Goal: Communication & Community: Answer question/provide support

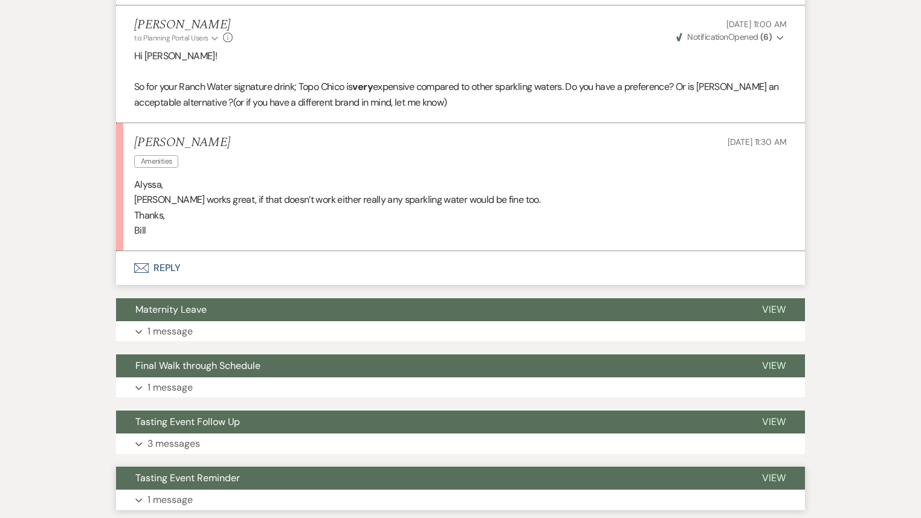
scroll to position [1498, 0]
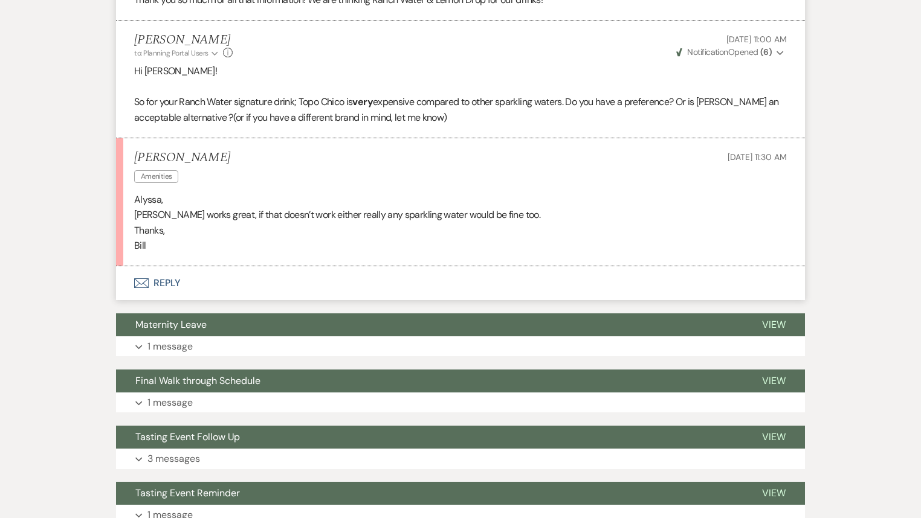
click at [155, 288] on button "Envelope Reply" at bounding box center [460, 283] width 689 height 34
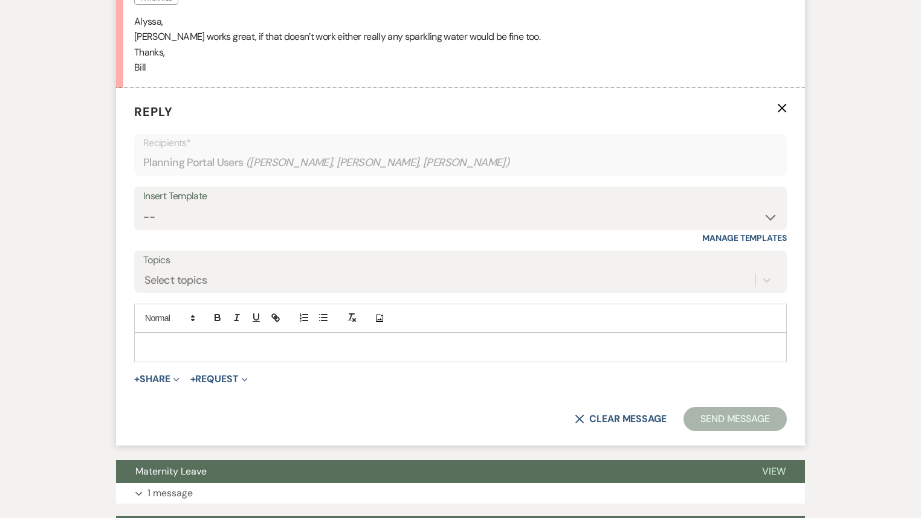
scroll to position [1682, 0]
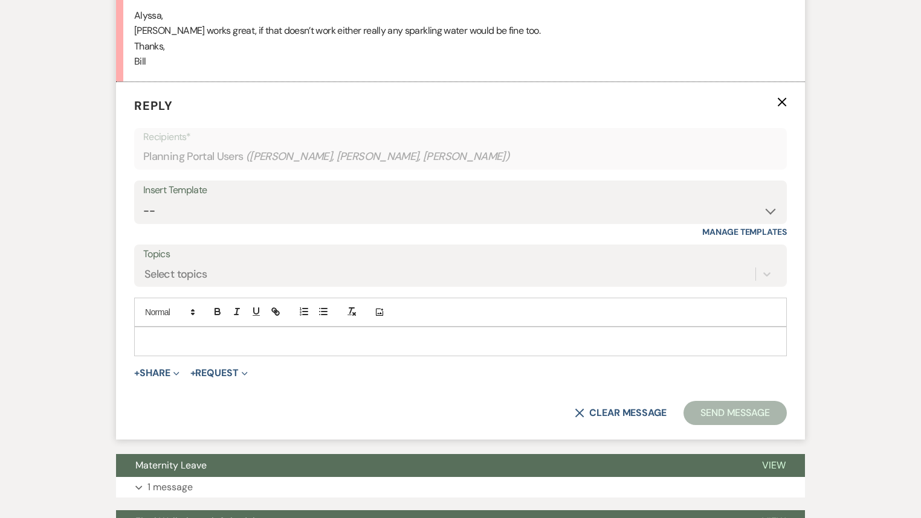
click at [213, 339] on p at bounding box center [460, 341] width 633 height 13
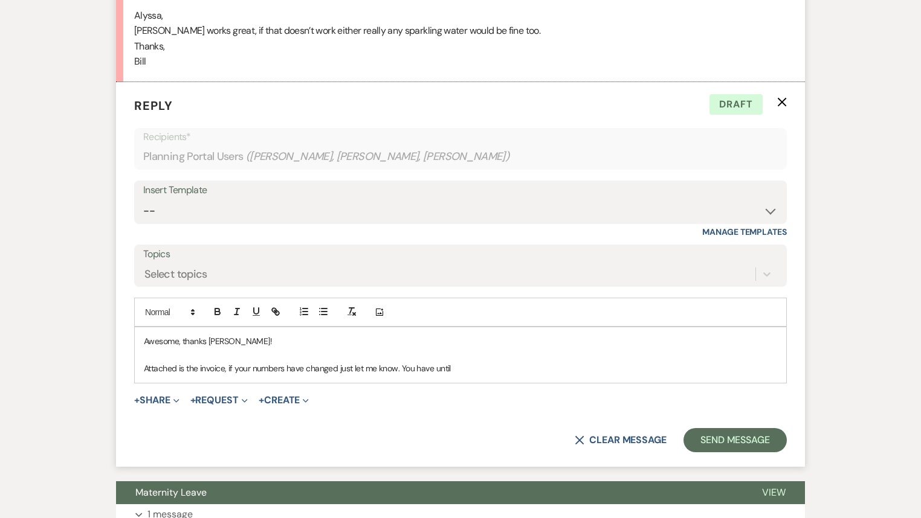
click at [513, 367] on p "Attached is the invoice, if your numbers have changed just let me know. You hav…" at bounding box center [460, 368] width 633 height 13
click at [149, 399] on button "+ Share Expand" at bounding box center [156, 401] width 45 height 10
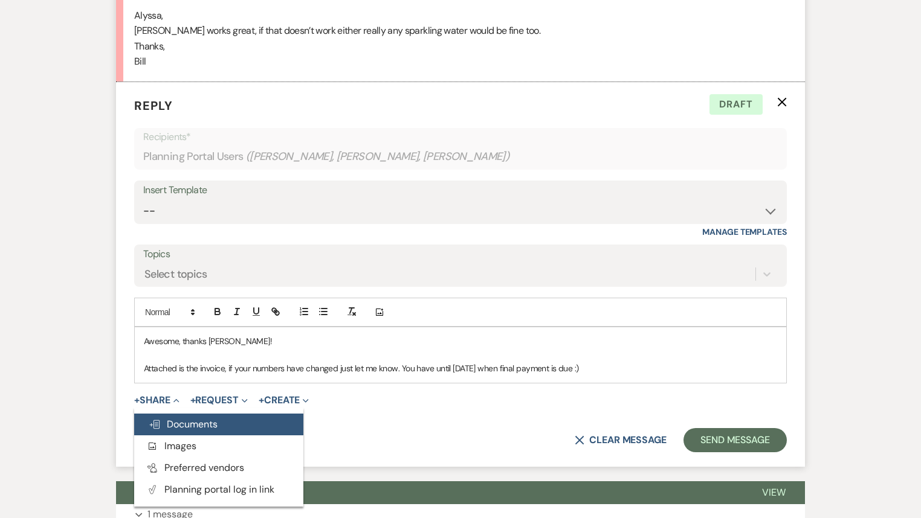
click at [172, 422] on span "Doc Upload Documents" at bounding box center [183, 424] width 69 height 13
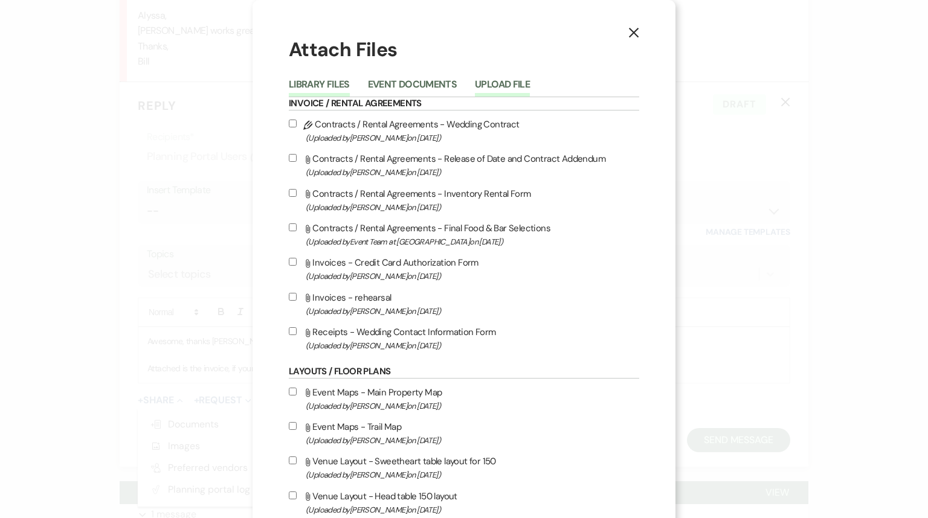
click at [512, 88] on button "Upload File" at bounding box center [502, 88] width 55 height 17
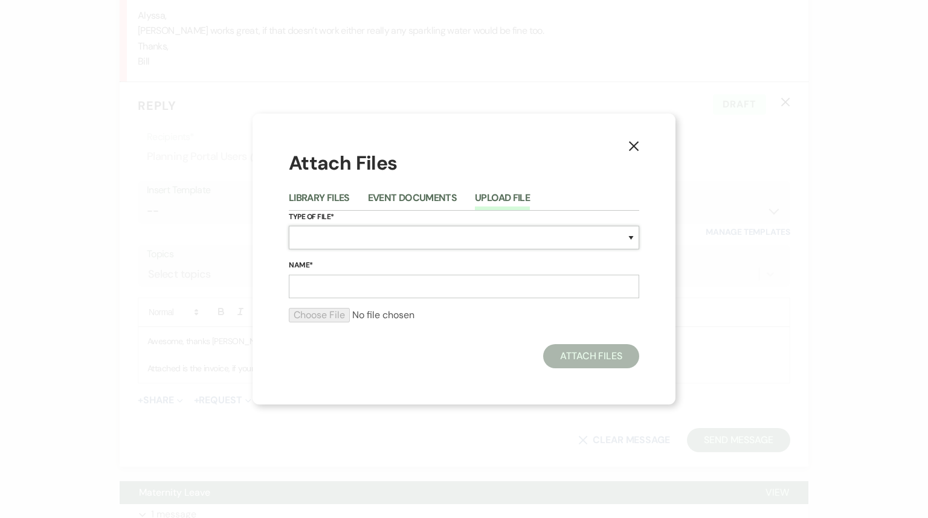
click at [319, 243] on select "Special Event Insurance Vendor Certificate of Insurance Contracts / Rental Agre…" at bounding box center [464, 238] width 350 height 24
select select "22"
click at [289, 226] on select "Special Event Insurance Vendor Certificate of Insurance Contracts / Rental Agre…" at bounding box center [464, 238] width 350 height 24
click at [332, 283] on input "Name*" at bounding box center [464, 287] width 350 height 24
type input "reception"
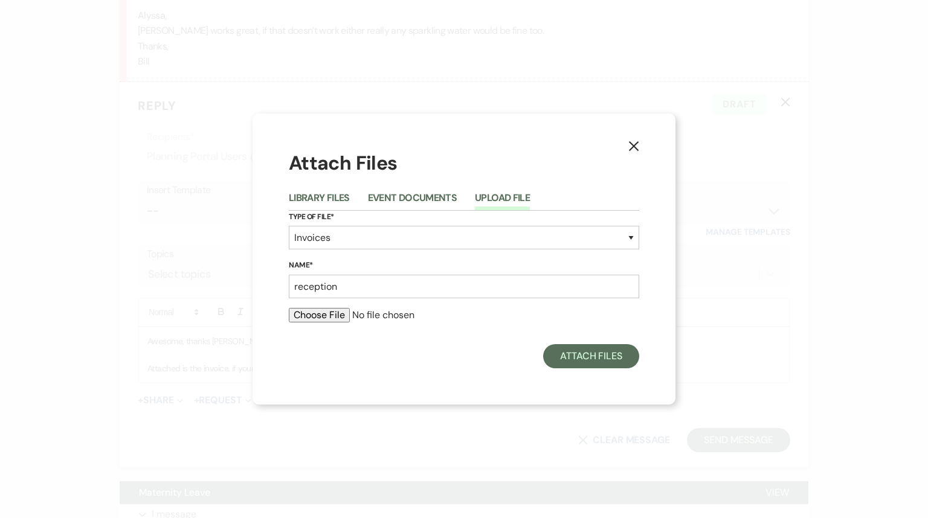
click at [309, 317] on input "file" at bounding box center [464, 315] width 350 height 14
type input "C:\fakepath\reception.pdf"
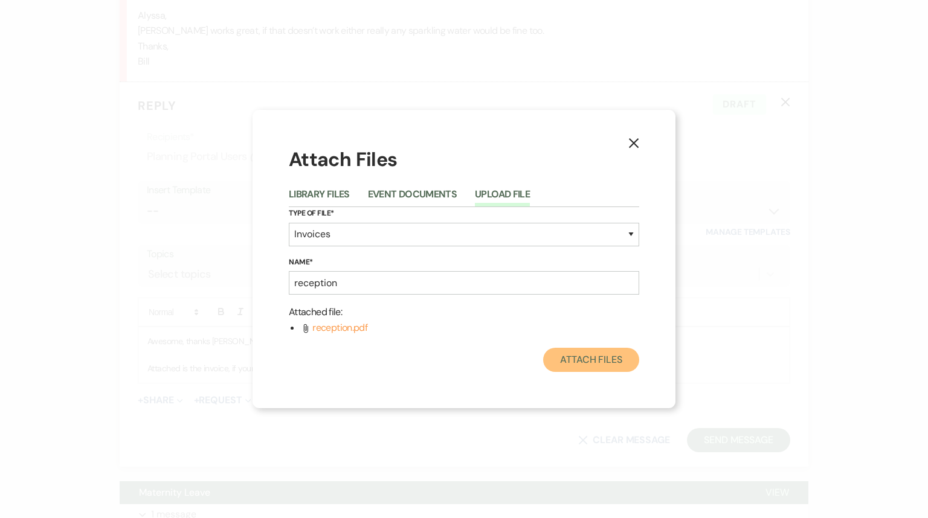
click at [568, 362] on button "Attach Files" at bounding box center [591, 360] width 96 height 24
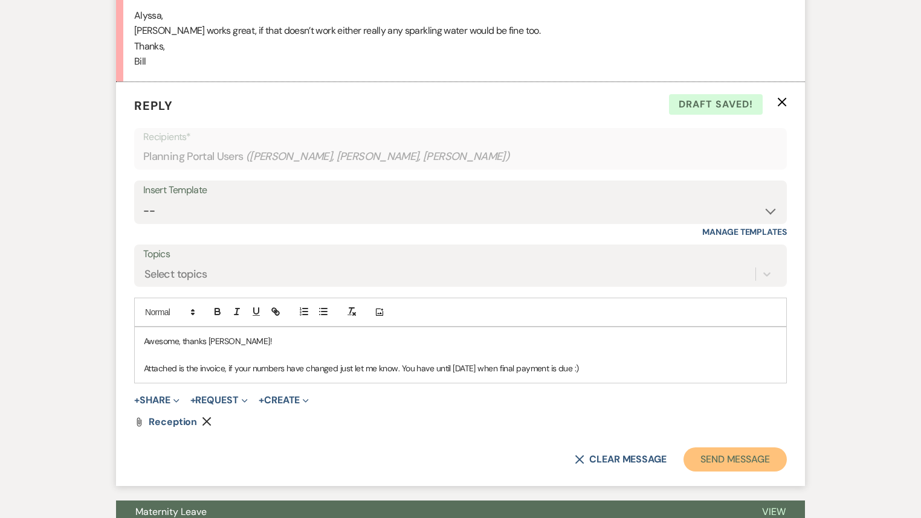
click at [719, 460] on button "Send Message" at bounding box center [734, 460] width 103 height 24
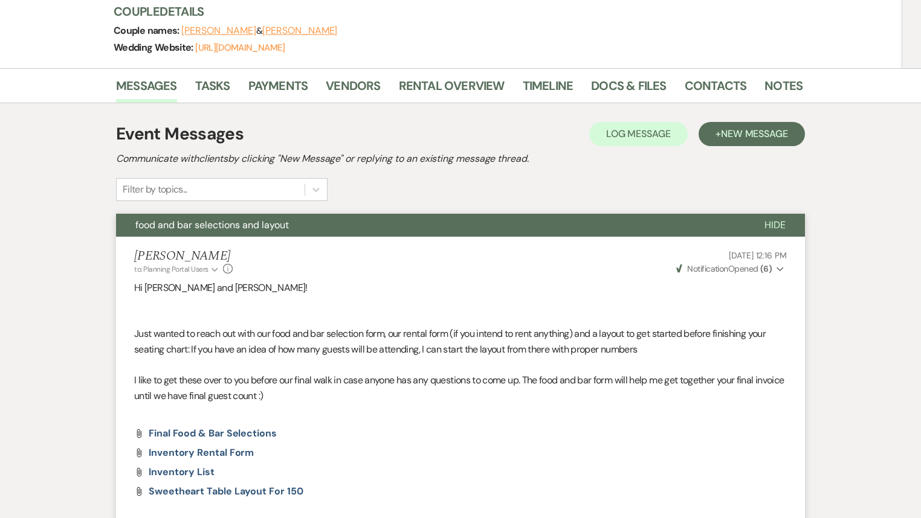
scroll to position [0, 0]
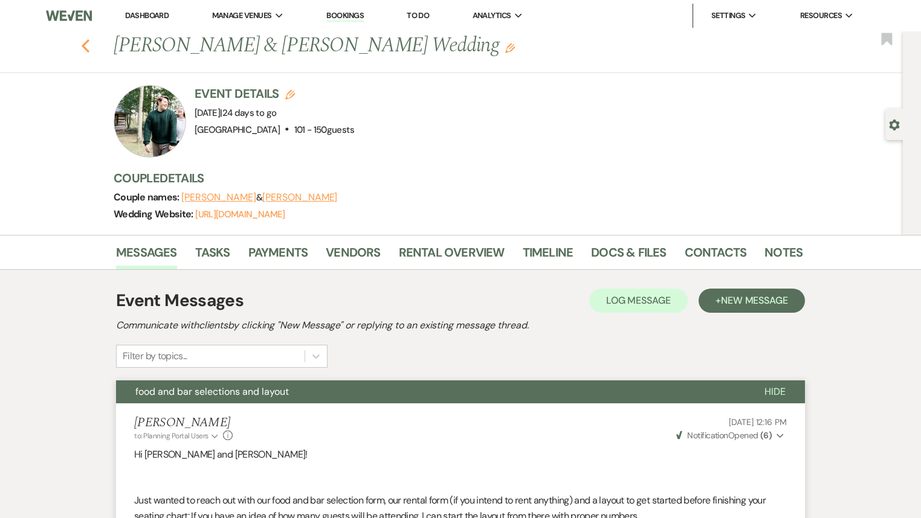
click at [89, 48] on icon "Previous" at bounding box center [85, 46] width 9 height 14
select select "7"
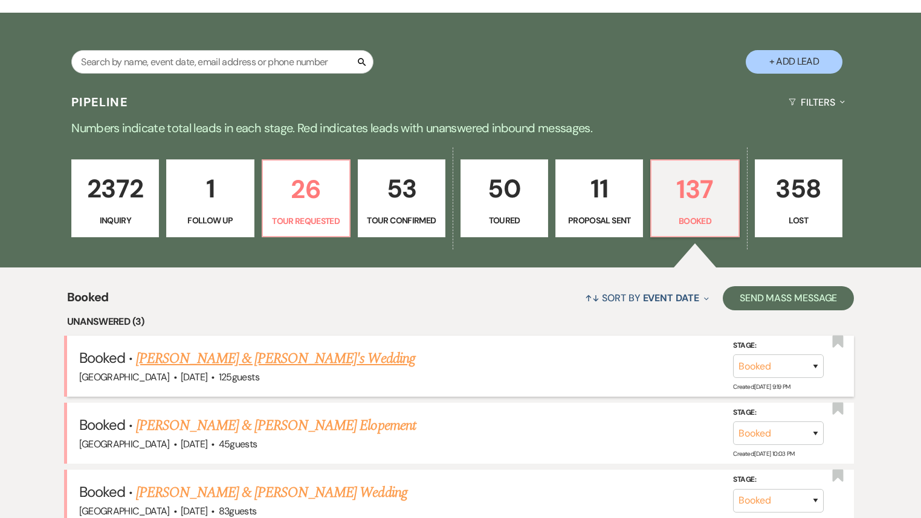
scroll to position [145, 0]
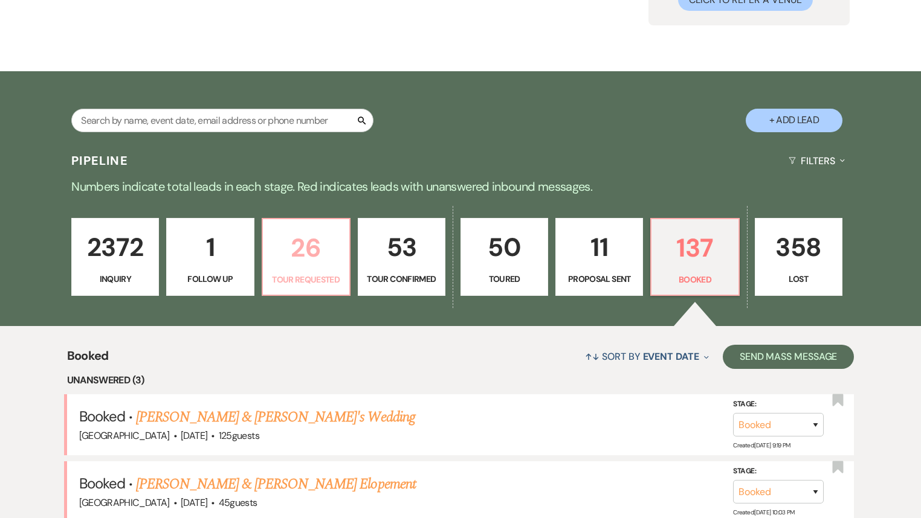
click at [309, 268] on link "26 Tour Requested" at bounding box center [306, 257] width 89 height 79
select select "2"
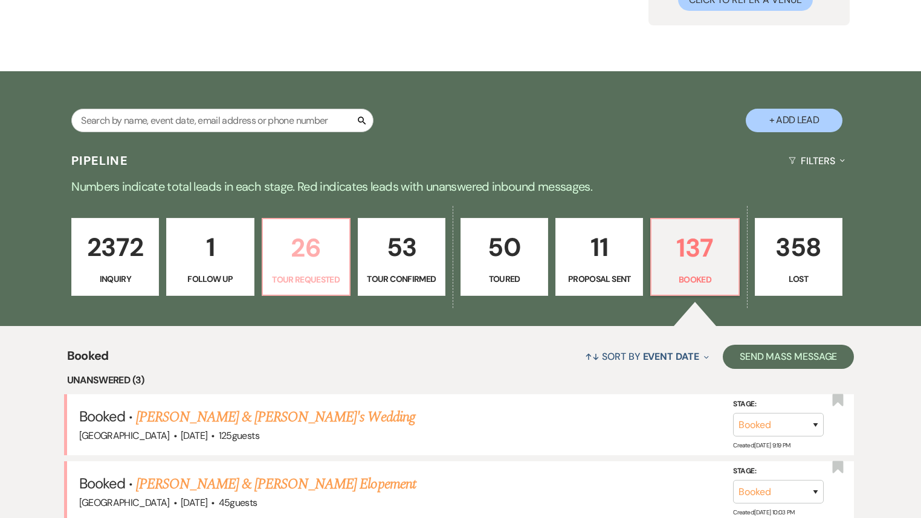
select select "2"
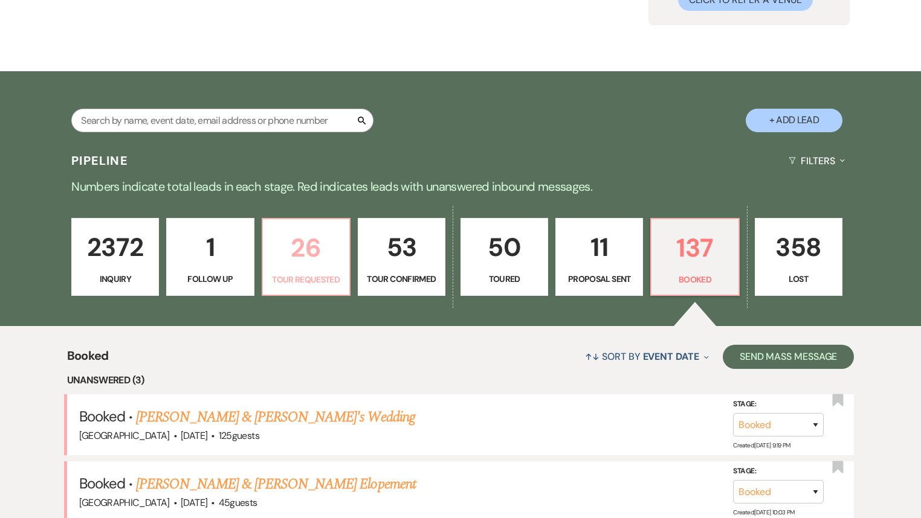
select select "2"
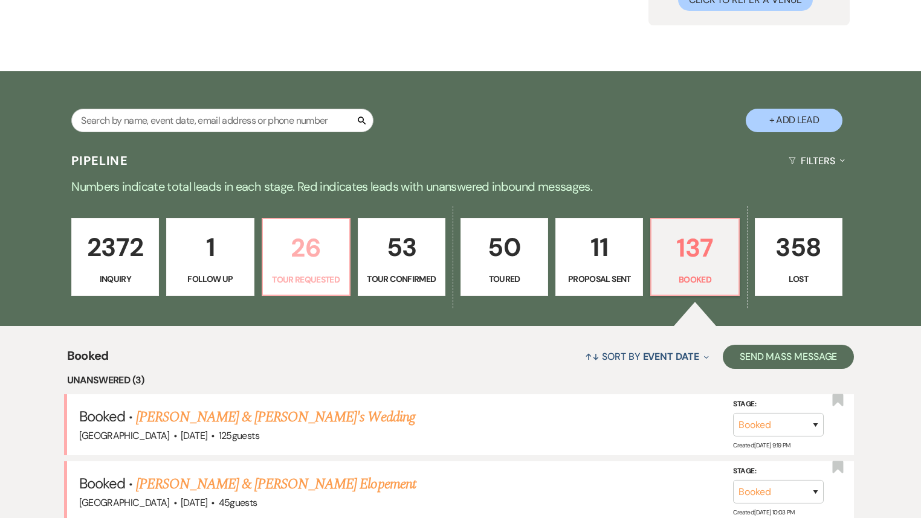
select select "2"
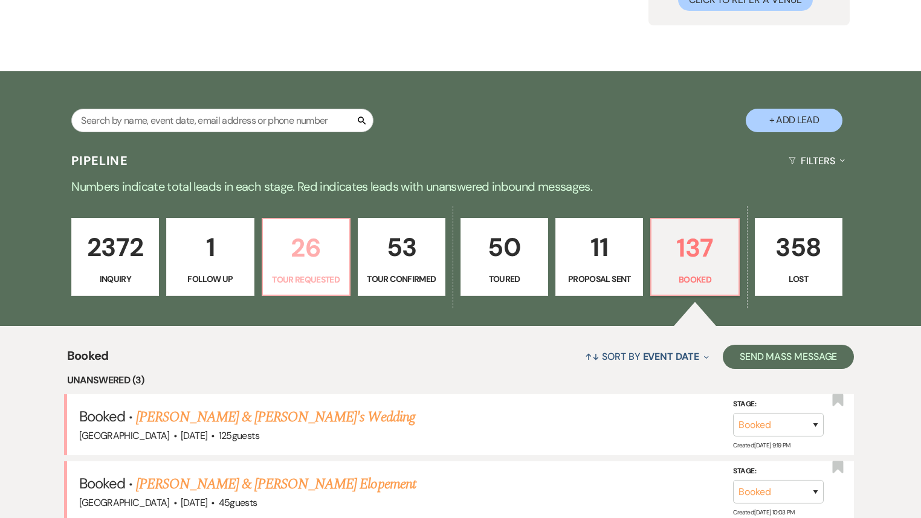
select select "2"
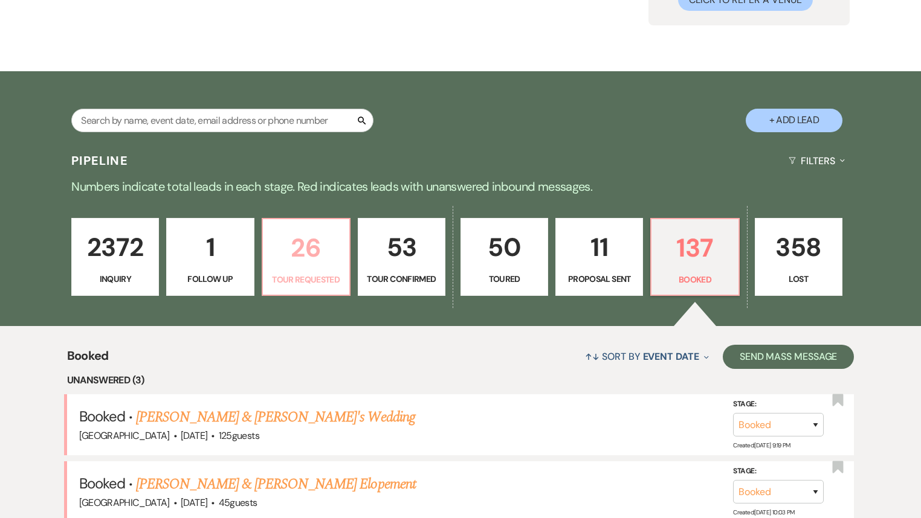
select select "2"
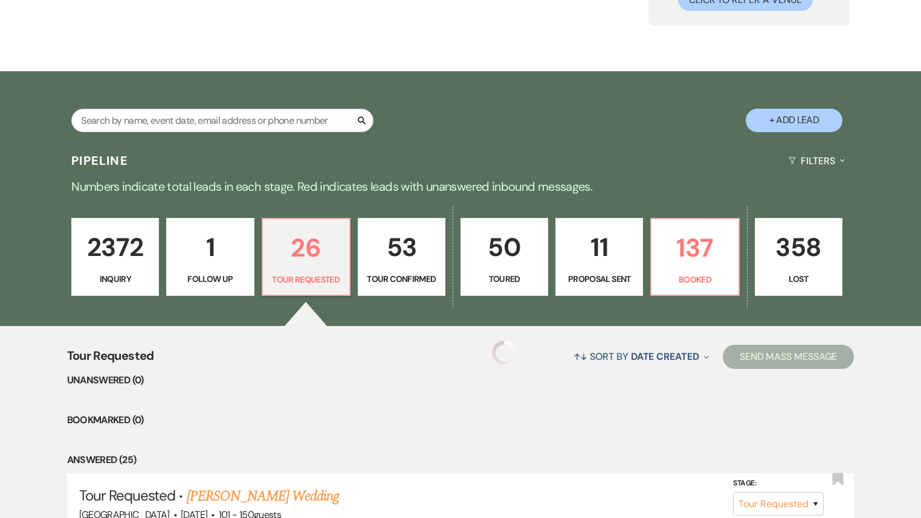
select select "2"
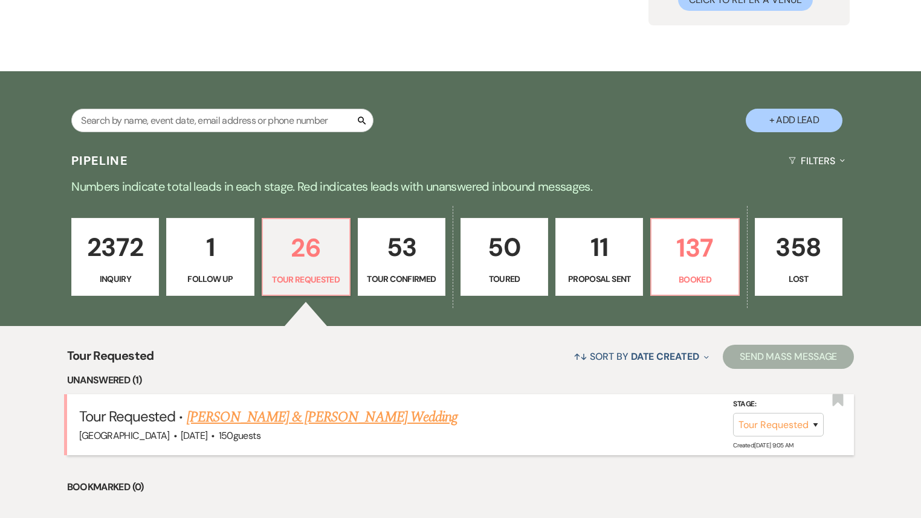
click at [329, 418] on link "[PERSON_NAME] & [PERSON_NAME] Wedding" at bounding box center [322, 418] width 271 height 22
select select "2"
select select "5"
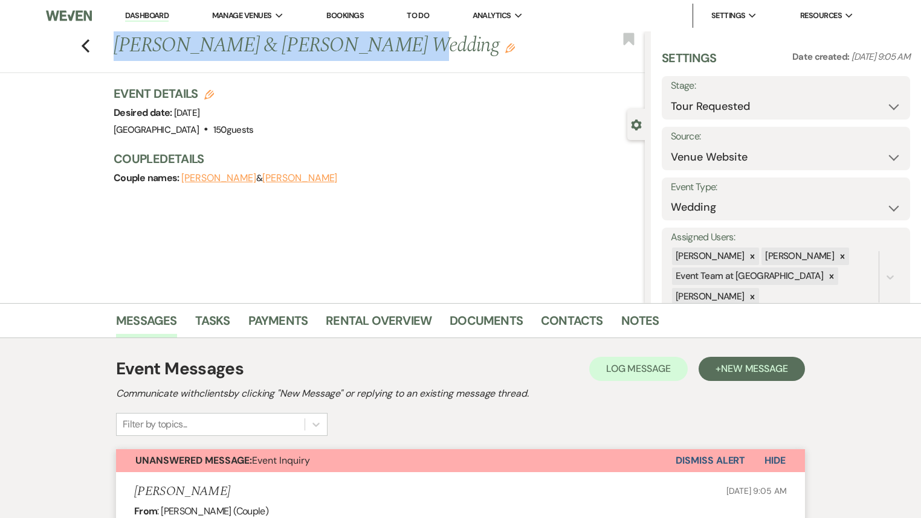
drag, startPoint x: 132, startPoint y: 47, endPoint x: 365, endPoint y: 54, distance: 232.7
click at [365, 54] on h1 "[PERSON_NAME] & [PERSON_NAME] Wedding Edit" at bounding box center [324, 45] width 420 height 29
copy h1 "[PERSON_NAME] & [PERSON_NAME]"
click at [303, 178] on button "[PERSON_NAME]" at bounding box center [299, 178] width 75 height 10
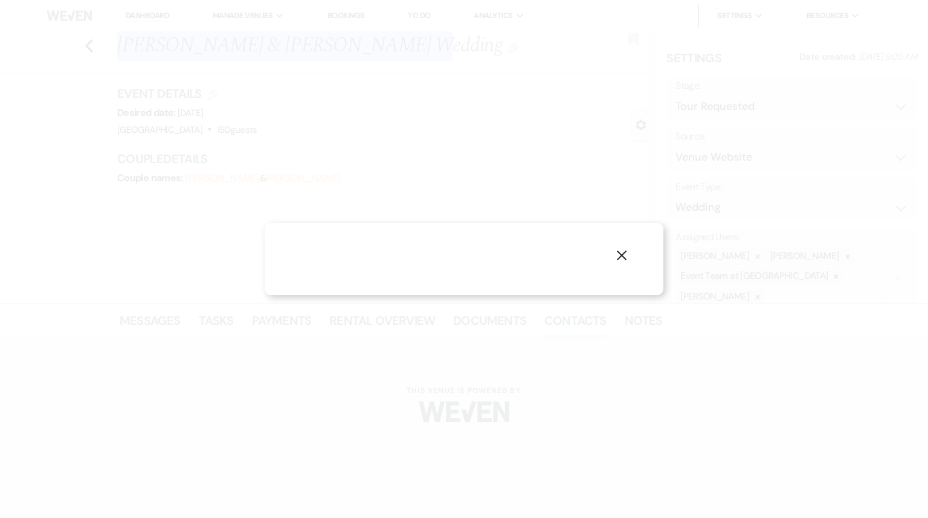
select select "1"
select select "email"
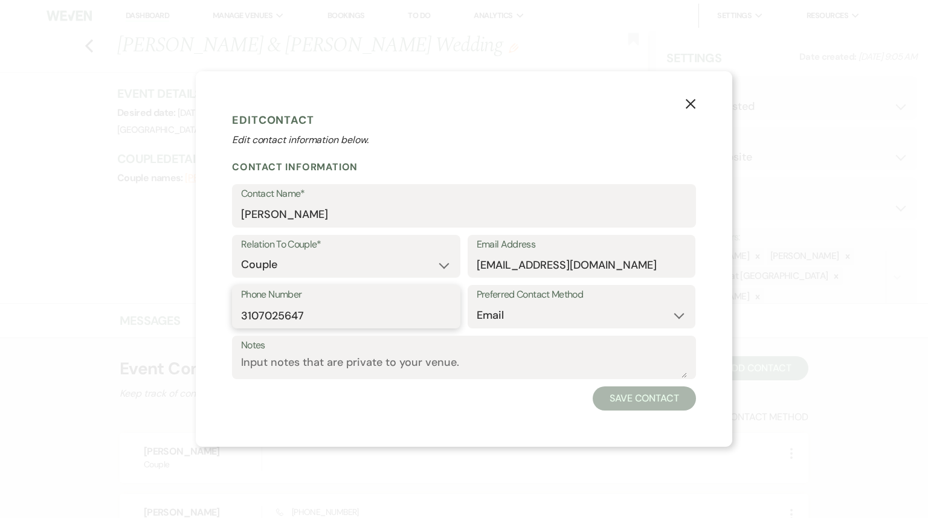
drag, startPoint x: 320, startPoint y: 321, endPoint x: 184, endPoint y: 332, distance: 136.4
click at [185, 332] on div "X Edit Contact Edit contact information below. Contact Information Contact Name…" at bounding box center [464, 259] width 928 height 518
click at [689, 104] on icon "X" at bounding box center [690, 103] width 11 height 11
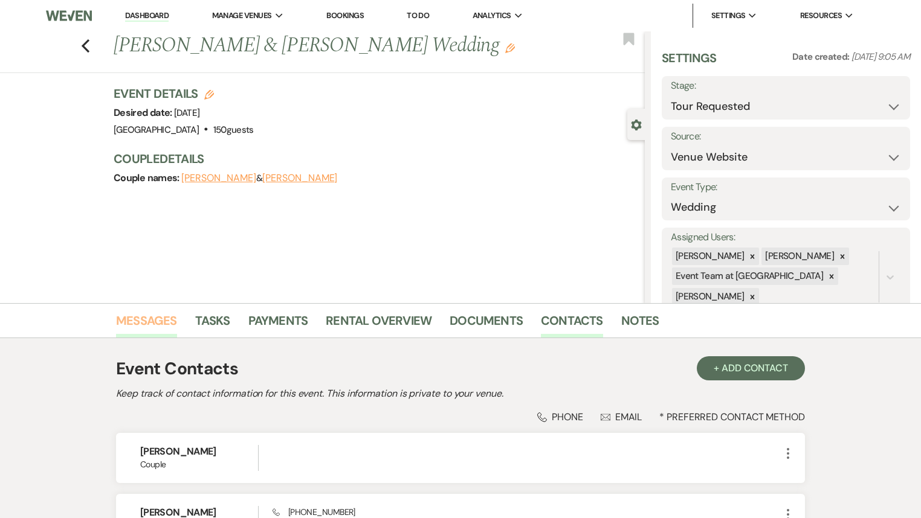
click at [152, 324] on link "Messages" at bounding box center [146, 324] width 61 height 27
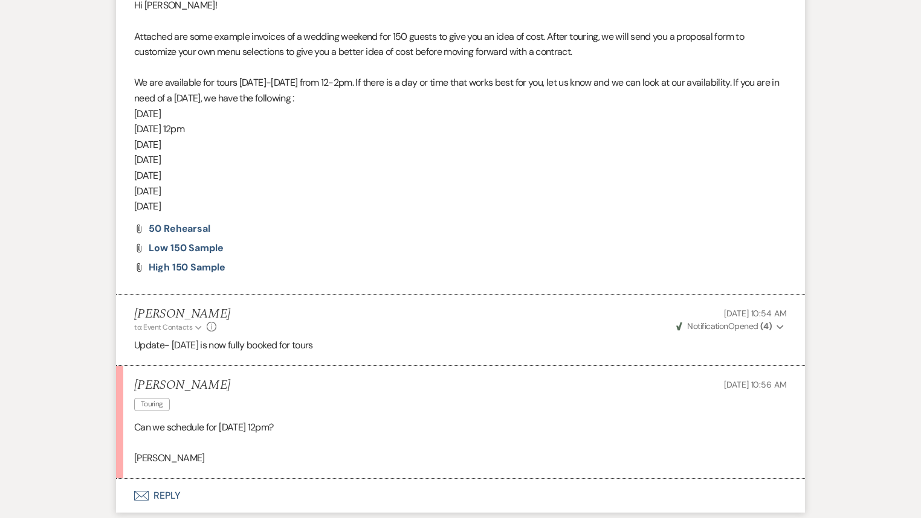
scroll to position [1270, 0]
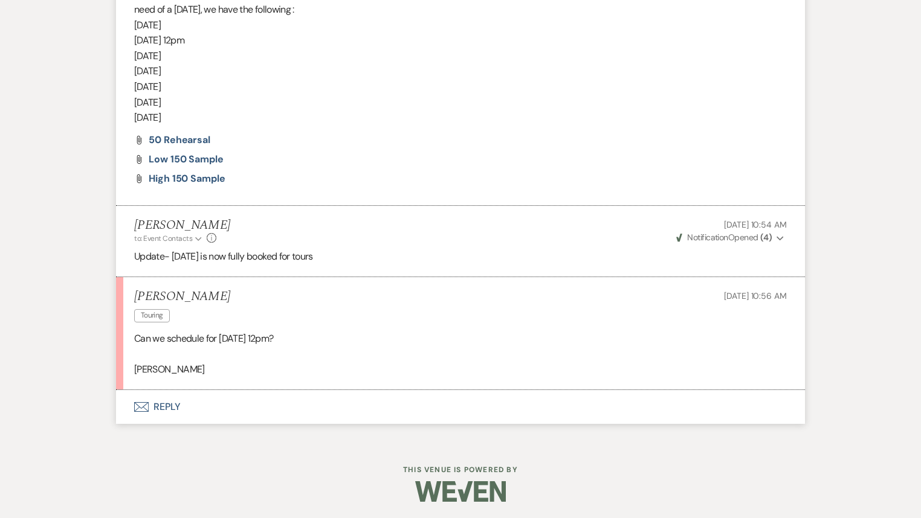
click at [159, 403] on button "Envelope Reply" at bounding box center [460, 407] width 689 height 34
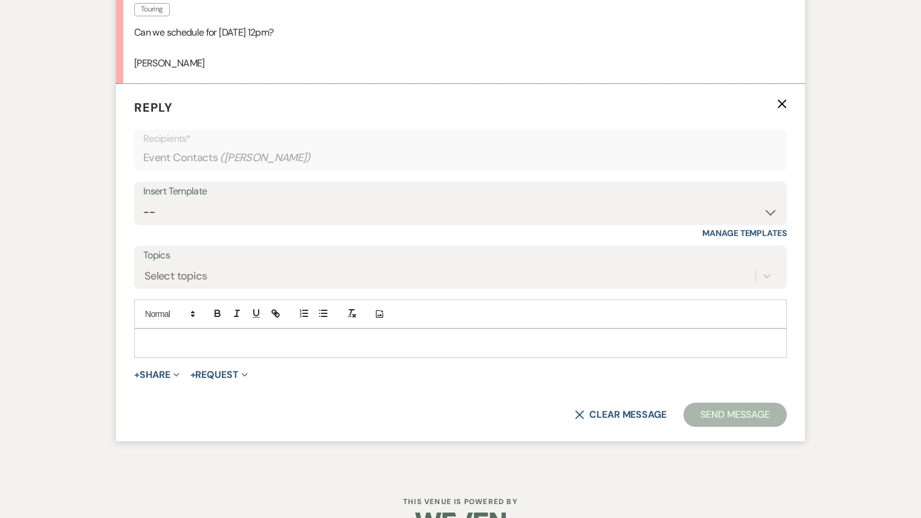
scroll to position [1578, 0]
click at [181, 210] on select "-- Follow Up Contract (Pre-Booked Leads) Wedding Weekend Tour Follow Up Elopeme…" at bounding box center [460, 211] width 634 height 24
select select "2410"
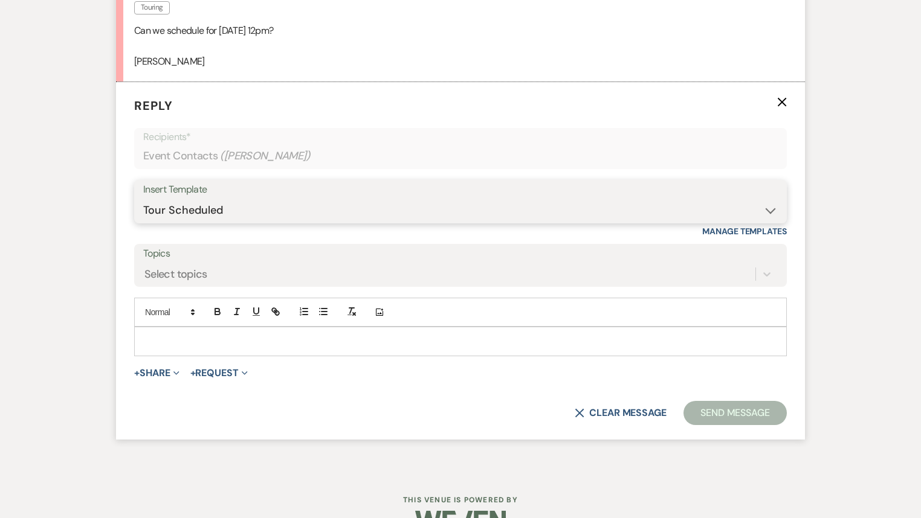
click at [143, 199] on select "-- Follow Up Contract (Pre-Booked Leads) Wedding Weekend Tour Follow Up Elopeme…" at bounding box center [460, 211] width 634 height 24
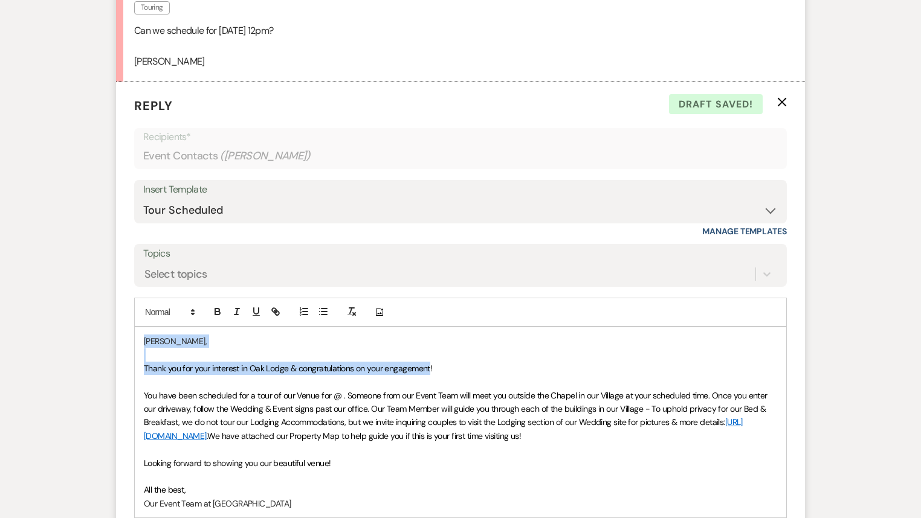
drag, startPoint x: 428, startPoint y: 367, endPoint x: 124, endPoint y: 333, distance: 306.3
click at [124, 333] on form "Reply X Draft saved! Recipients* Event Contacts ( [PERSON_NAME] ) Insert Templa…" at bounding box center [460, 351] width 689 height 539
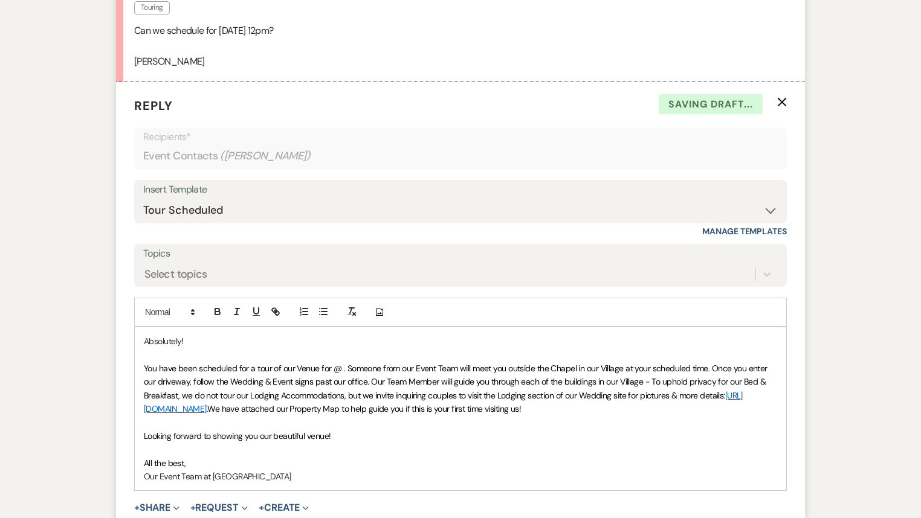
drag, startPoint x: 331, startPoint y: 365, endPoint x: 338, endPoint y: 365, distance: 7.3
click at [332, 365] on span "You have been scheduled for a tour of our Venue for @ . Someone from our Event …" at bounding box center [456, 382] width 625 height 38
click at [418, 364] on span "You have been scheduled for a tour of our Venue for [DATE] @ . Someone from our…" at bounding box center [458, 382] width 629 height 38
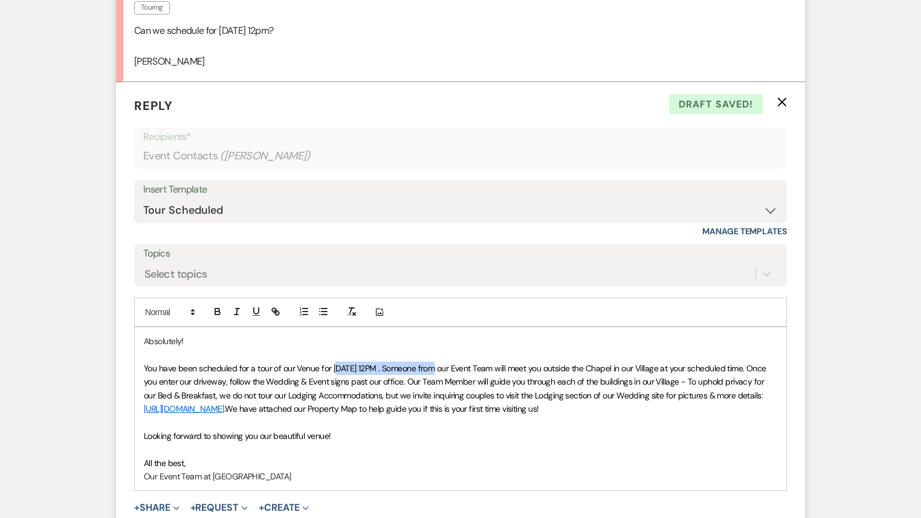
drag, startPoint x: 437, startPoint y: 363, endPoint x: 331, endPoint y: 376, distance: 107.1
click at [334, 372] on p "You have been scheduled for a tour of our Venue for [DATE] 12PM . Someone from …" at bounding box center [460, 389] width 633 height 54
drag, startPoint x: 436, startPoint y: 362, endPoint x: 335, endPoint y: 362, distance: 100.9
click at [335, 363] on span "You have been scheduled for a tour of our Venue for [DATE] 12PM . Someone from …" at bounding box center [456, 382] width 624 height 38
drag, startPoint x: 331, startPoint y: 362, endPoint x: 437, endPoint y: 365, distance: 106.4
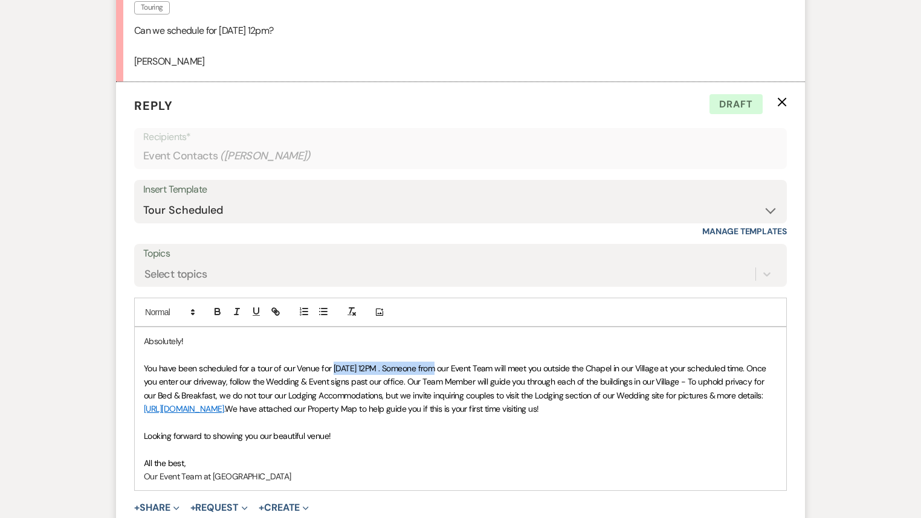
click at [437, 365] on span "You have been scheduled for a tour of our Venue for [DATE] 12PM . Someone from …" at bounding box center [456, 382] width 624 height 38
click at [216, 313] on icon "button" at bounding box center [217, 313] width 5 height 3
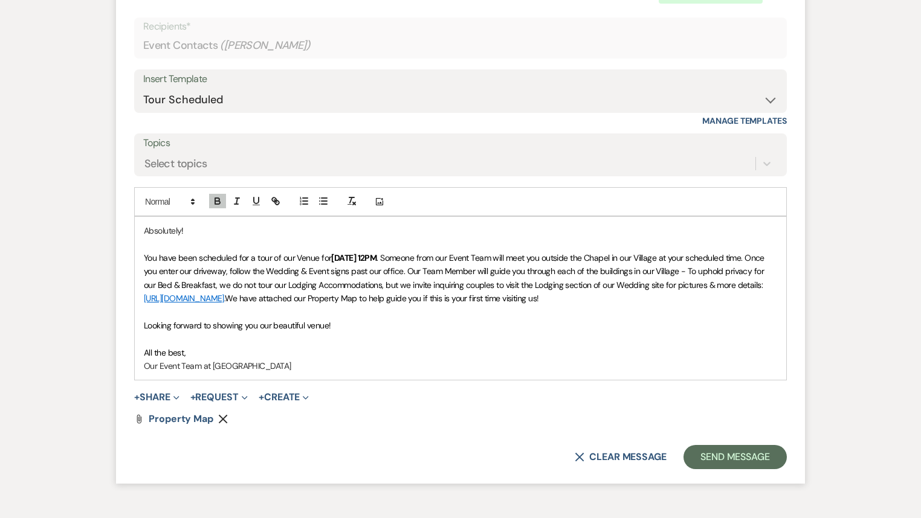
scroll to position [1762, 0]
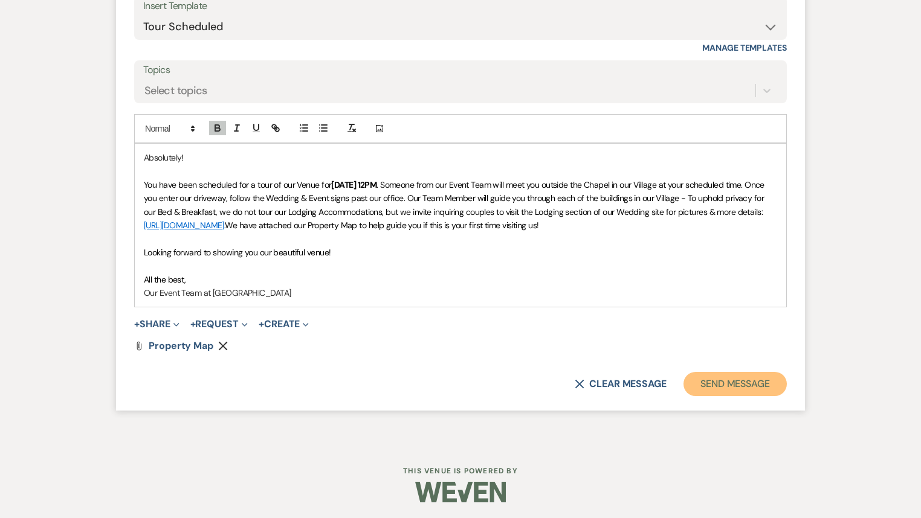
click at [727, 381] on button "Send Message" at bounding box center [734, 384] width 103 height 24
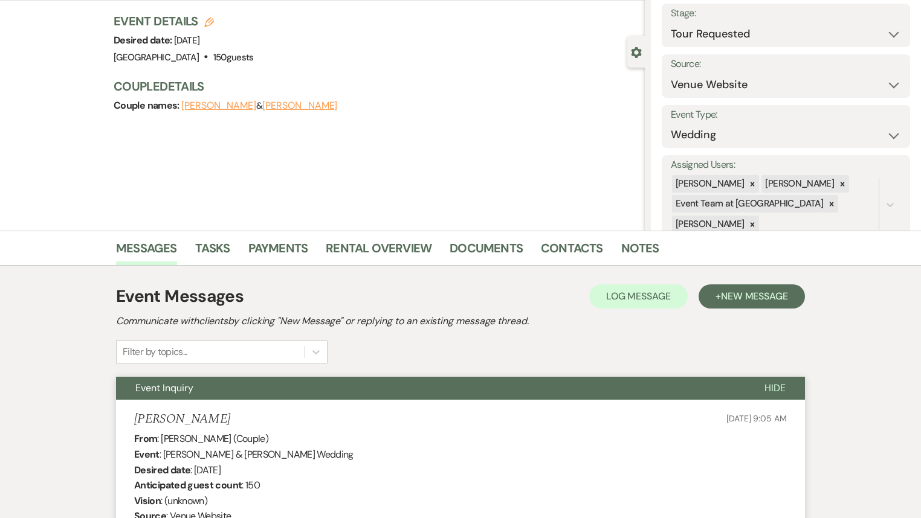
scroll to position [0, 0]
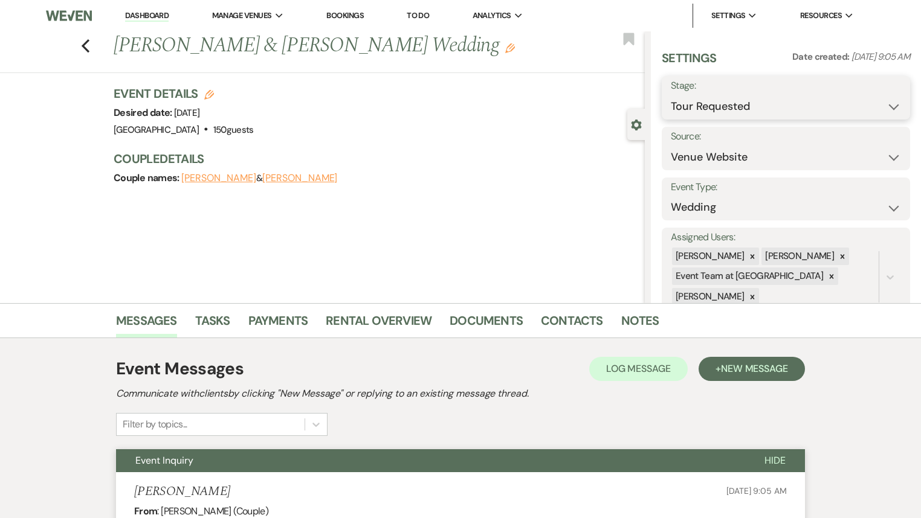
click at [752, 109] on select "Inquiry Follow Up Tour Requested Tour Confirmed Toured Proposal Sent Booked Lost" at bounding box center [786, 107] width 230 height 24
select select "4"
click at [671, 95] on select "Inquiry Follow Up Tour Requested Tour Confirmed Toured Proposal Sent Booked Lost" at bounding box center [786, 107] width 230 height 24
click at [878, 106] on button "Save" at bounding box center [883, 98] width 51 height 24
click at [88, 43] on use "button" at bounding box center [86, 45] width 8 height 13
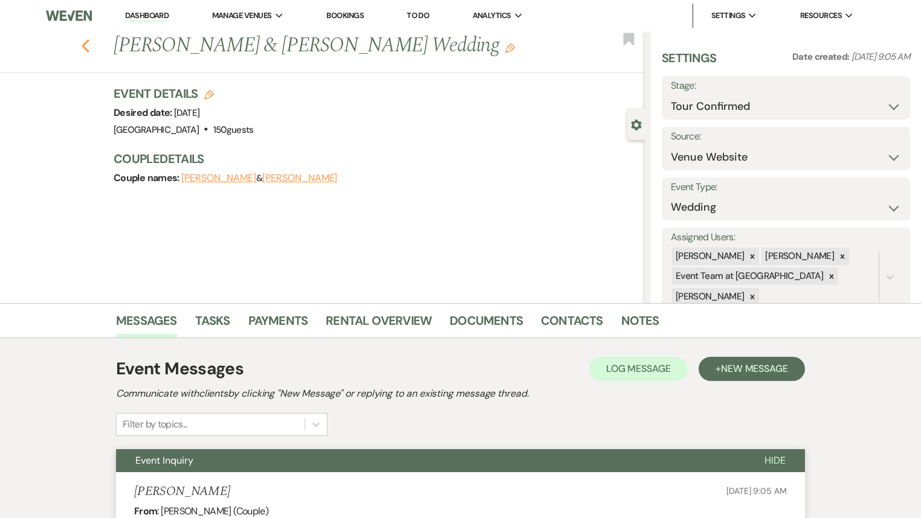
select select "4"
select select "2"
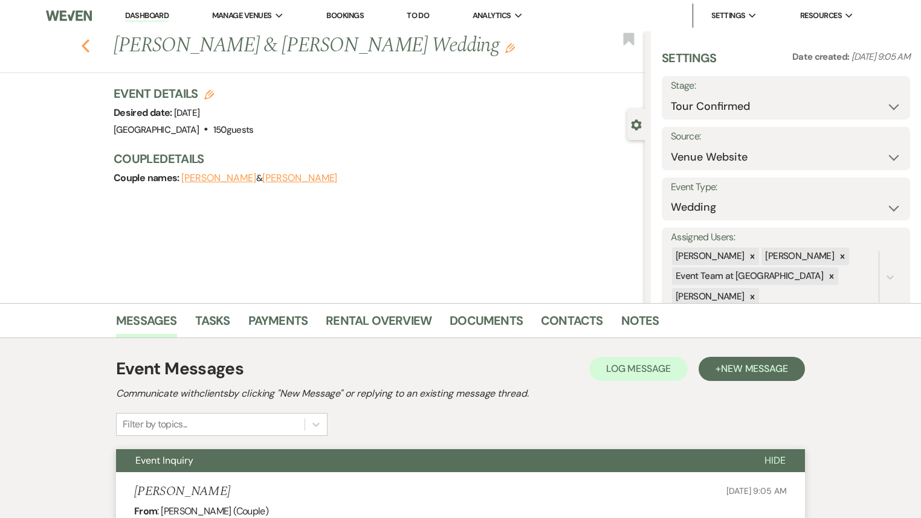
select select "2"
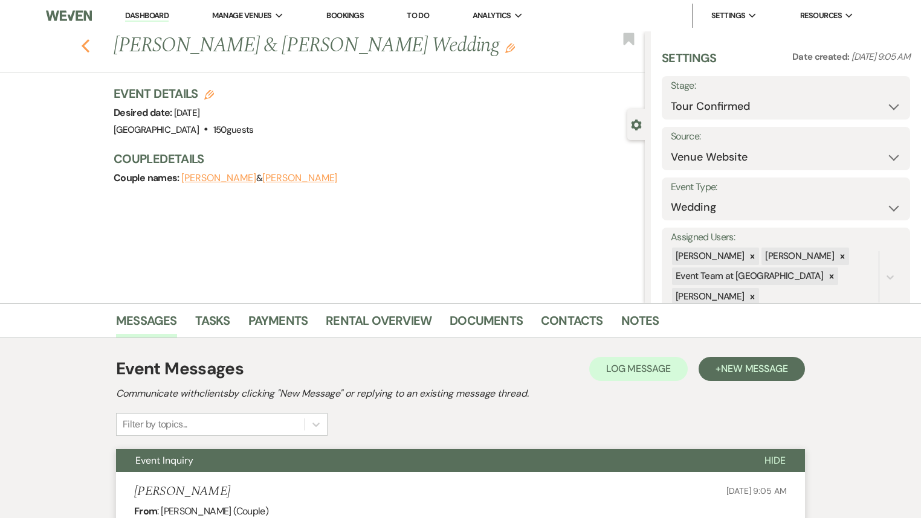
select select "2"
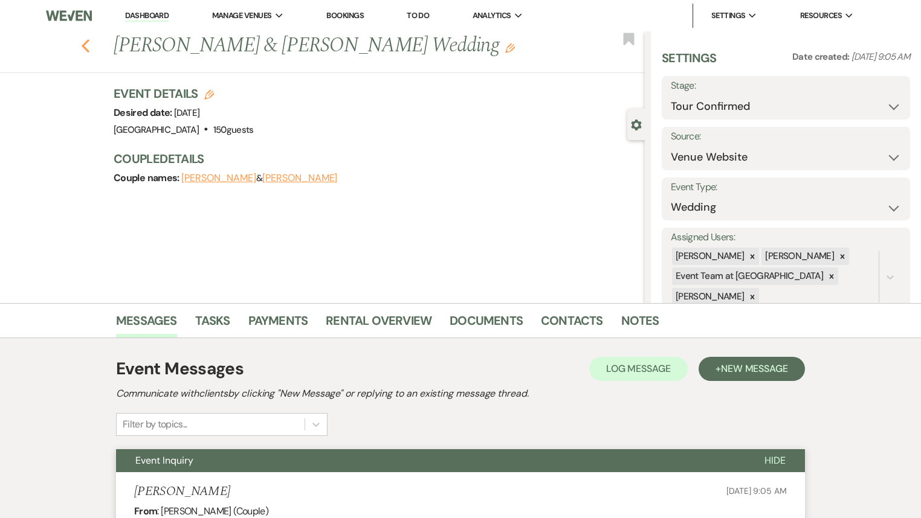
select select "2"
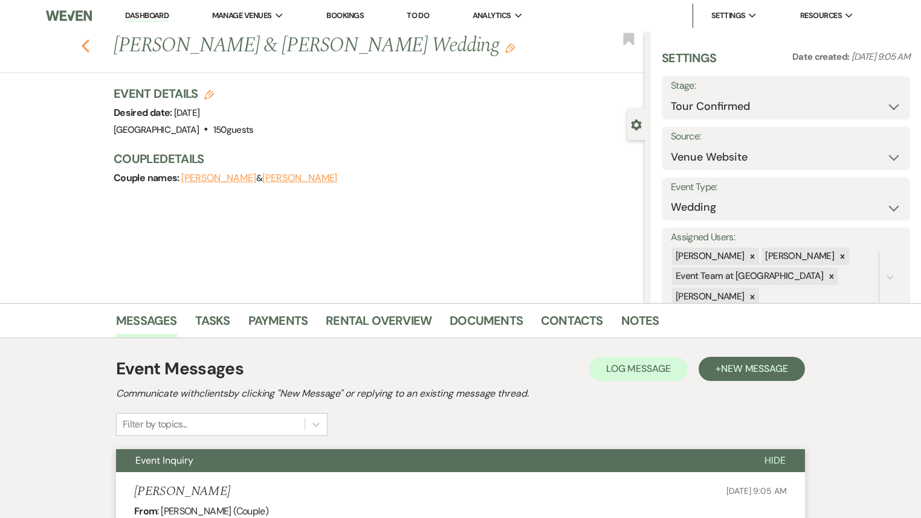
select select "2"
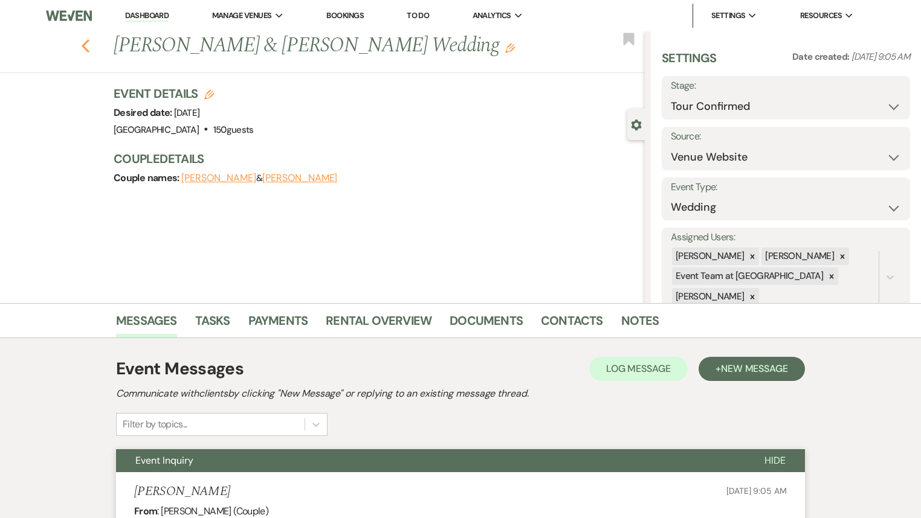
select select "2"
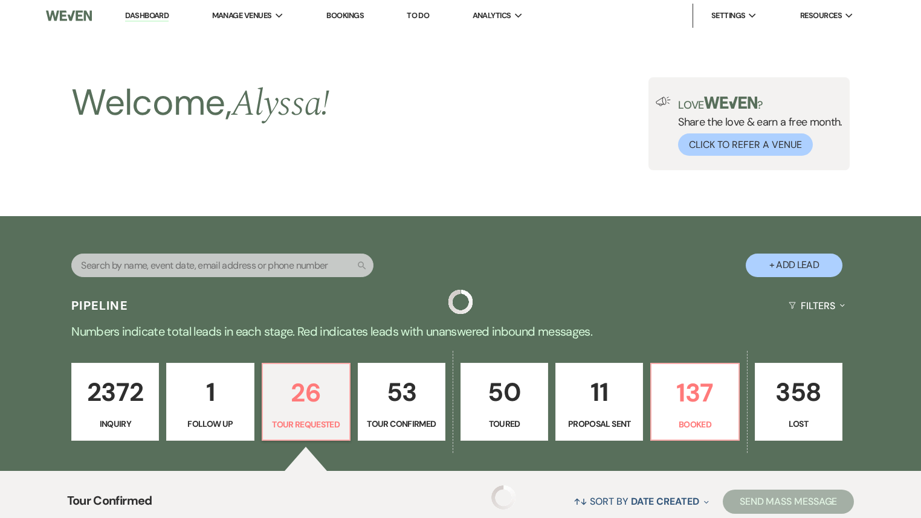
scroll to position [145, 0]
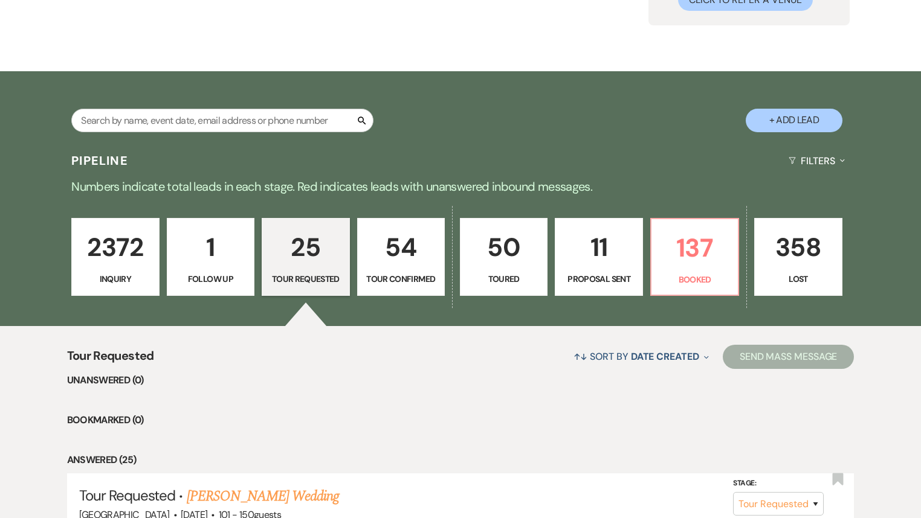
click at [392, 262] on p "54" at bounding box center [401, 247] width 72 height 40
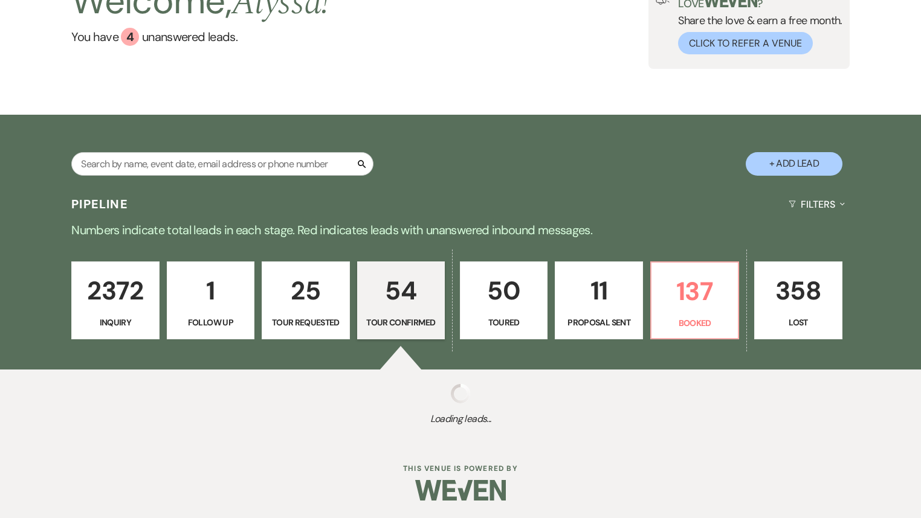
select select "4"
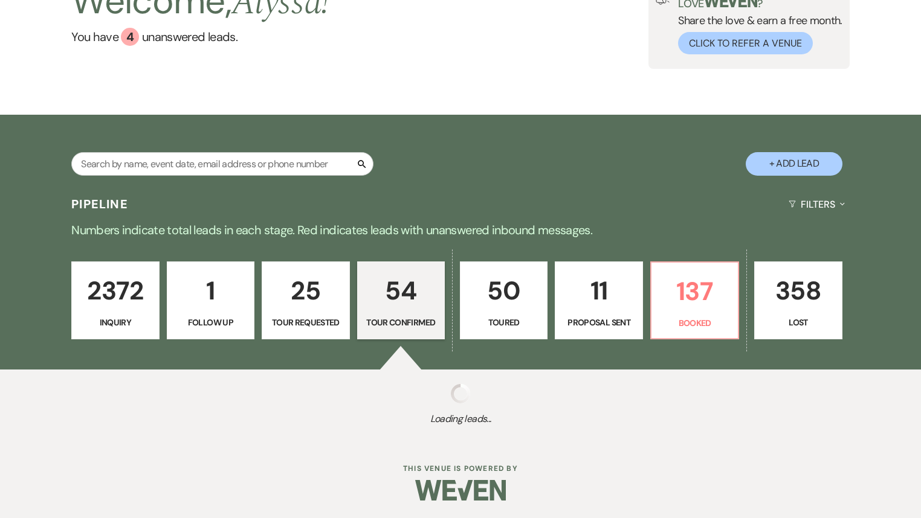
select select "4"
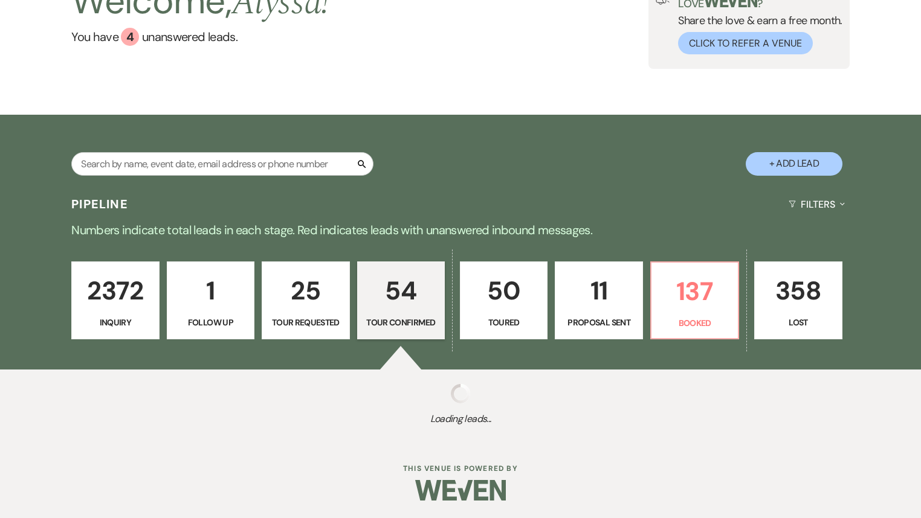
select select "4"
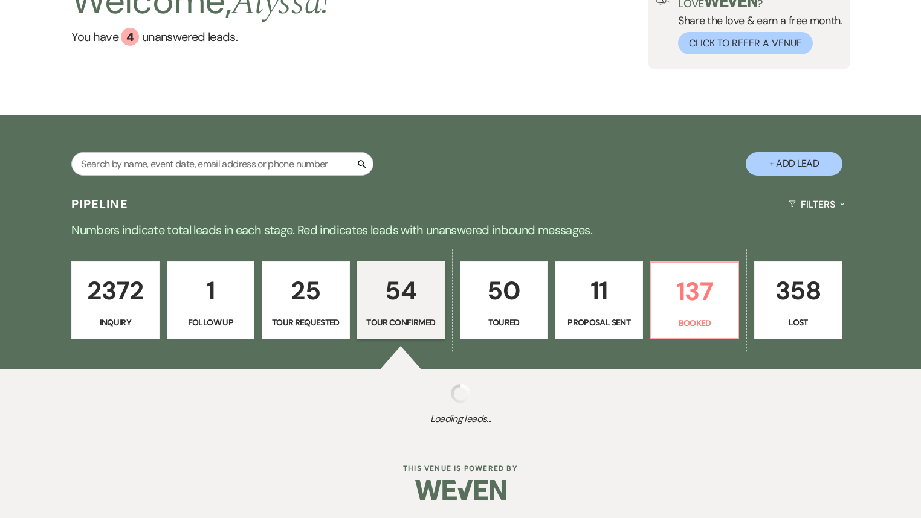
select select "4"
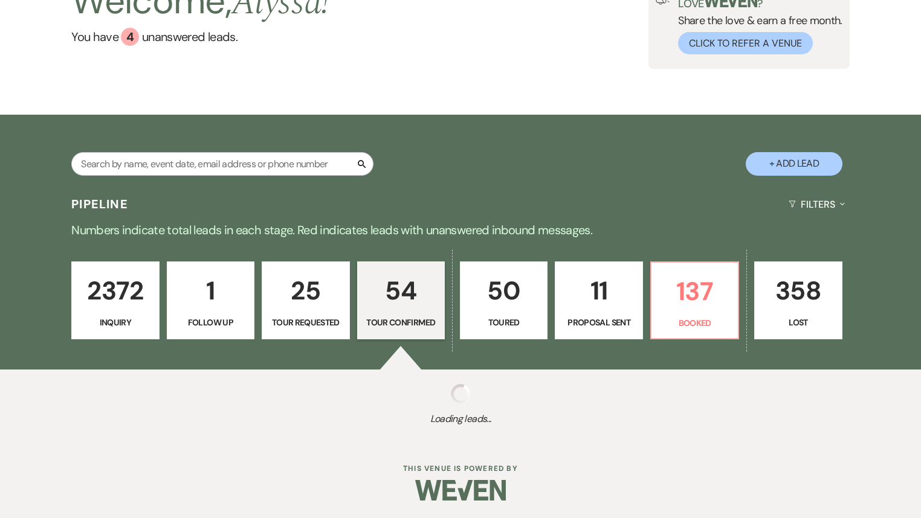
select select "4"
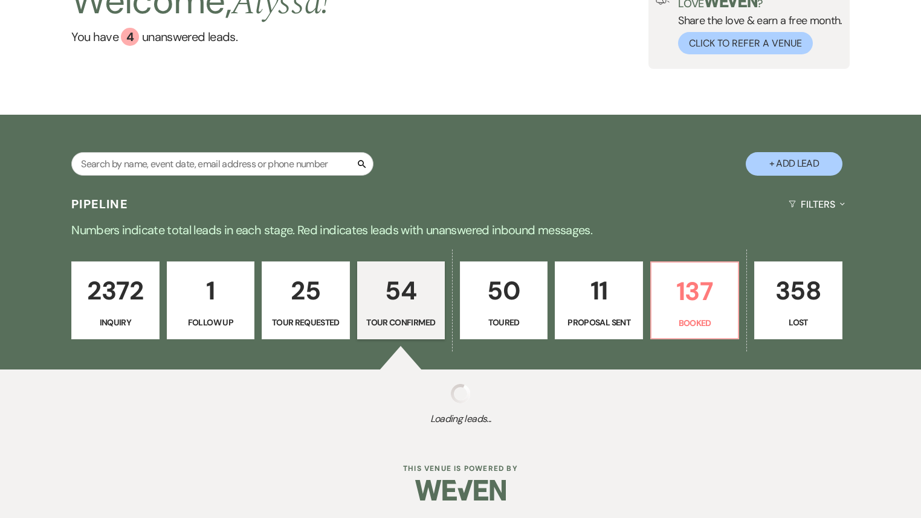
select select "4"
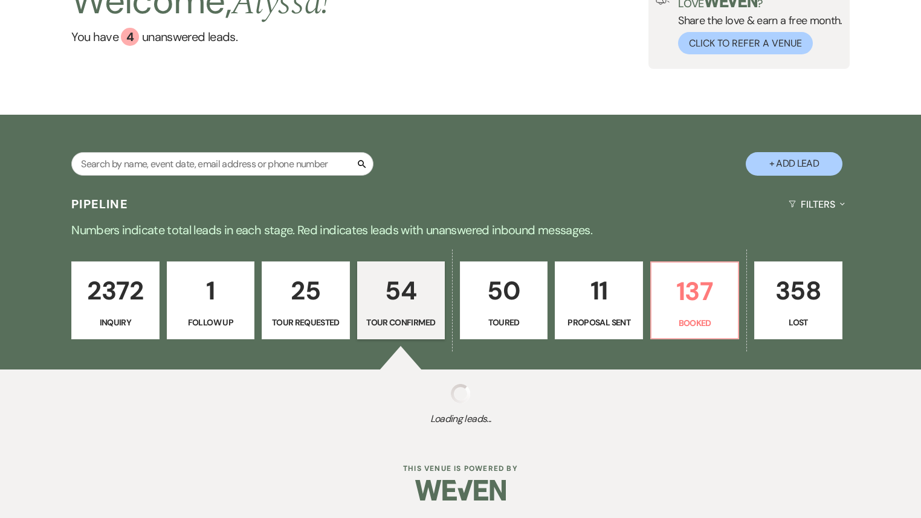
select select "4"
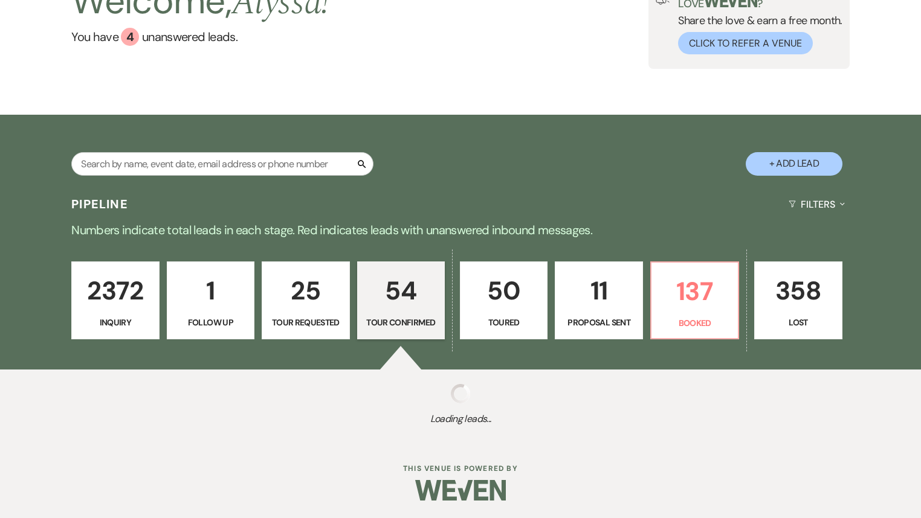
select select "4"
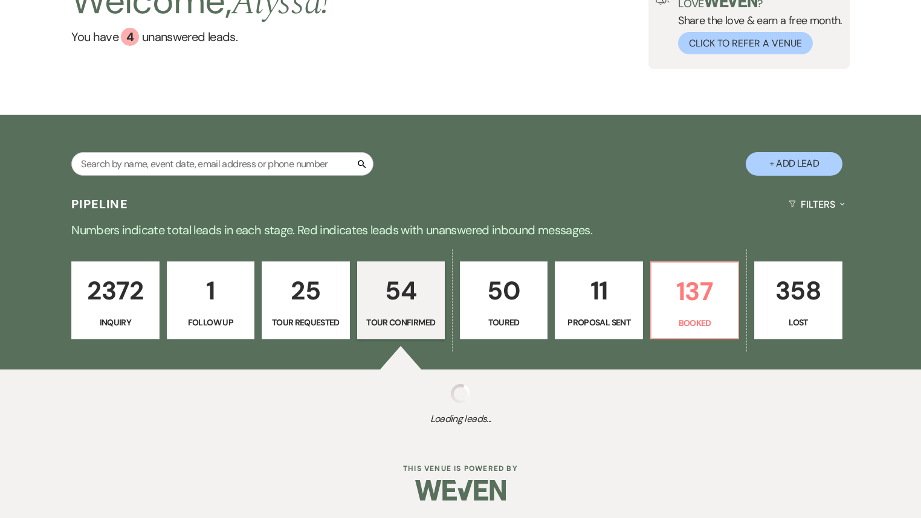
select select "4"
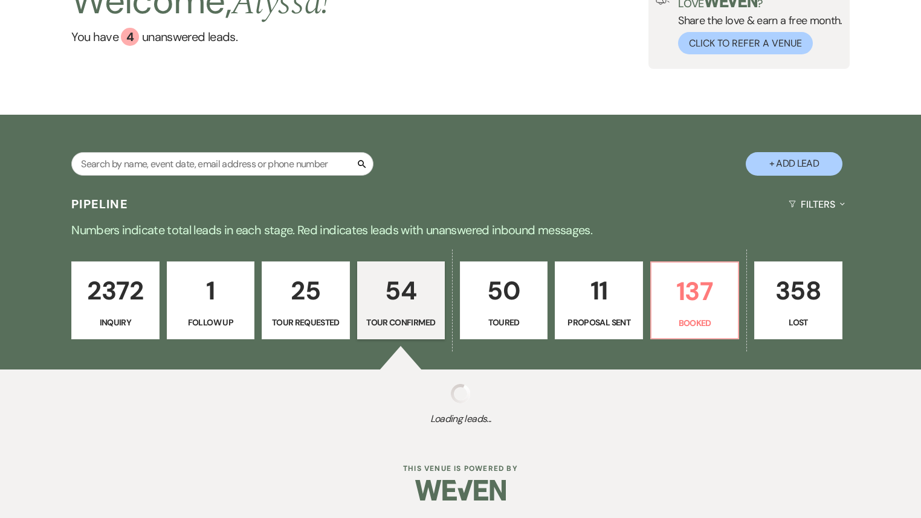
select select "4"
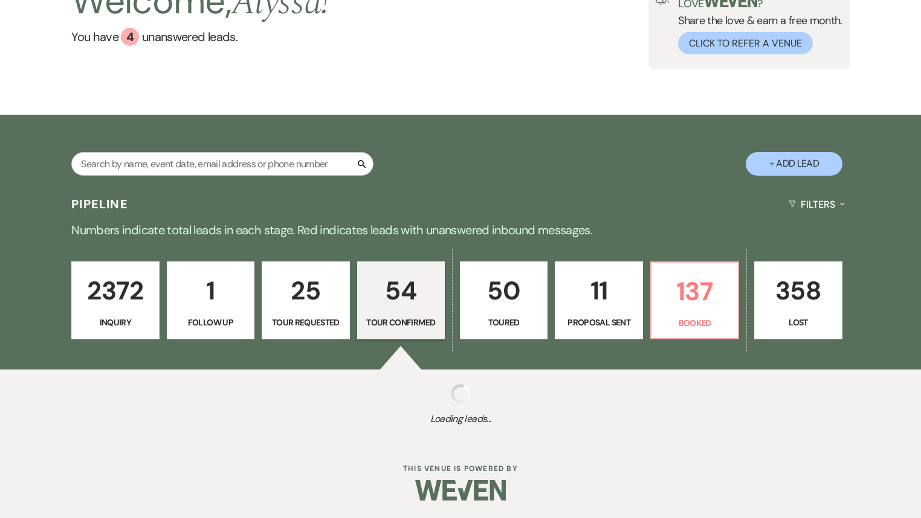
select select "4"
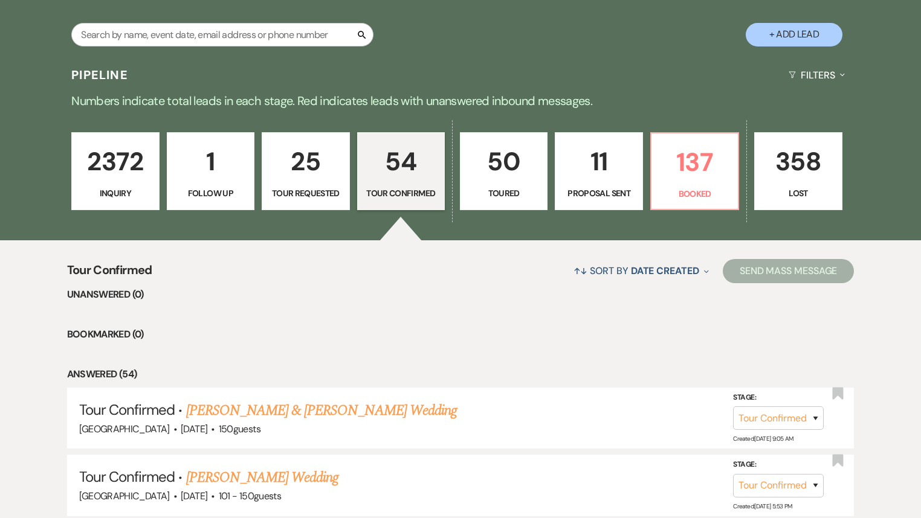
scroll to position [48, 0]
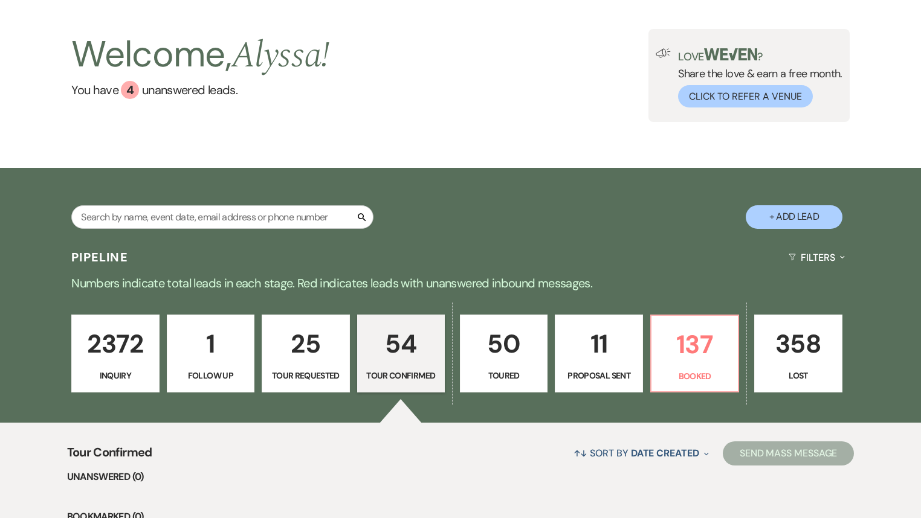
drag, startPoint x: 167, startPoint y: 201, endPoint x: 169, endPoint y: 209, distance: 8.2
click at [168, 203] on div "Search + Add Lead" at bounding box center [460, 206] width 870 height 65
click at [169, 214] on input "text" at bounding box center [222, 217] width 302 height 24
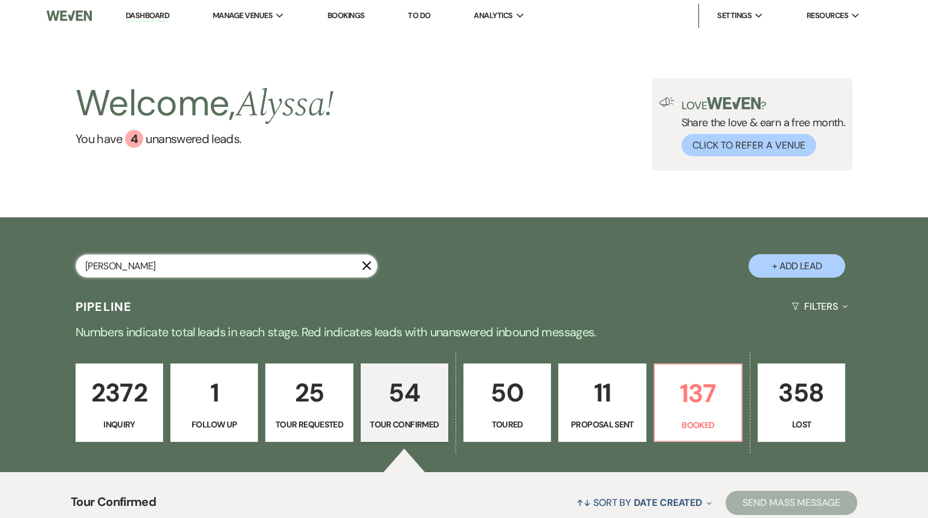
type input "serra"
select select "4"
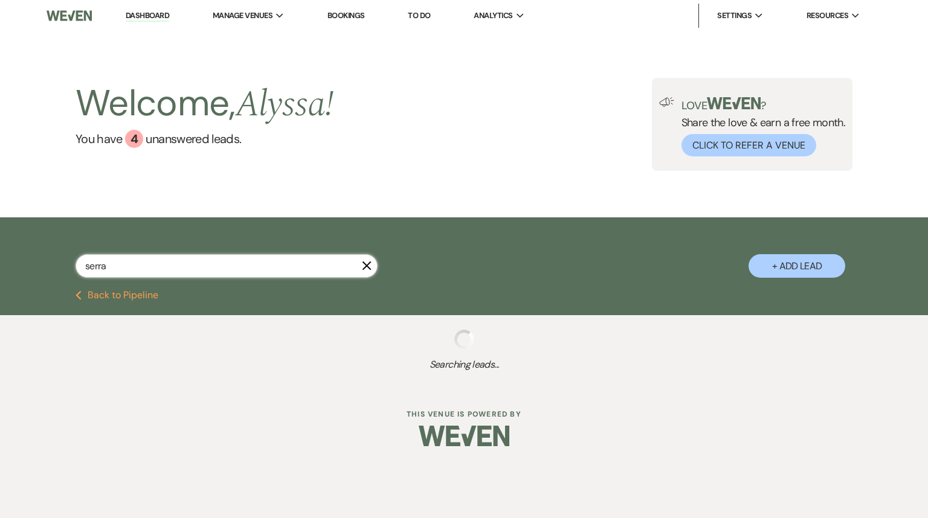
select select "4"
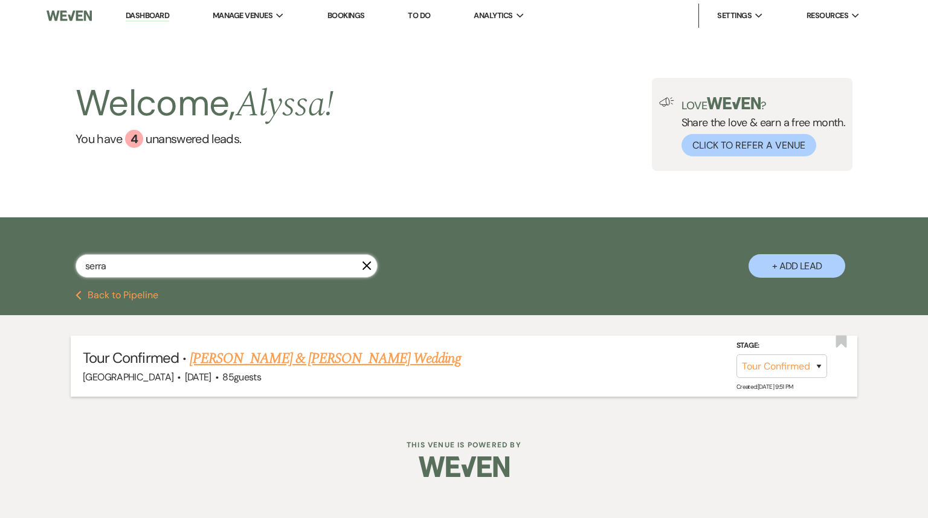
type input "serra"
click at [307, 362] on link "[PERSON_NAME] & [PERSON_NAME] Wedding" at bounding box center [325, 359] width 271 height 22
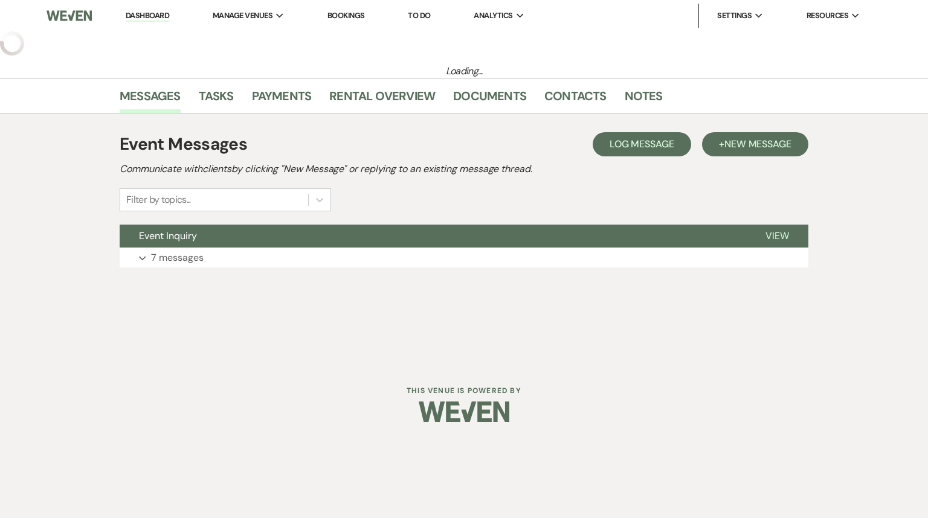
select select "4"
select select "5"
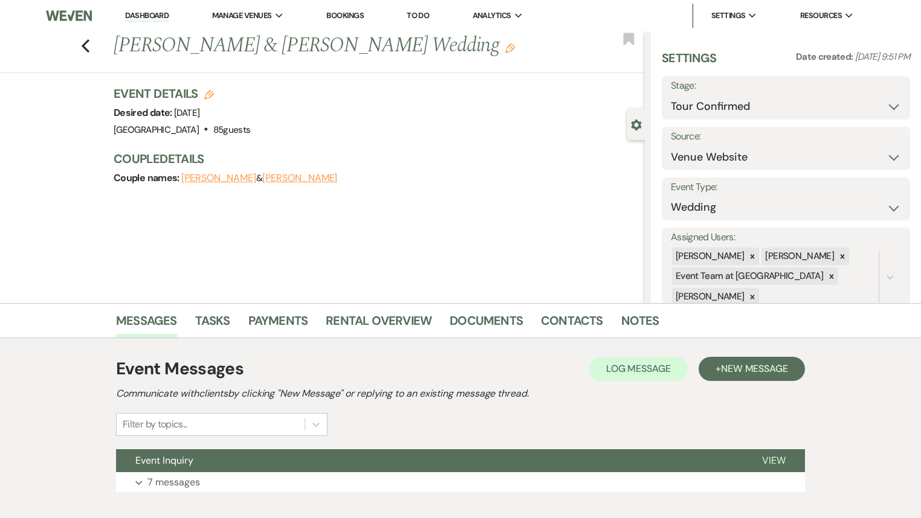
click at [735, 122] on div "Settings Date created: [DATE] 9:51 PM Stage: Inquiry Follow Up Tour Requested T…" at bounding box center [785, 179] width 248 height 259
click at [730, 110] on select "Inquiry Follow Up Tour Requested Tour Confirmed Toured Proposal Sent Booked Lost" at bounding box center [786, 107] width 230 height 24
select select "5"
click at [671, 95] on select "Inquiry Follow Up Tour Requested Tour Confirmed Toured Proposal Sent Booked Lost" at bounding box center [786, 107] width 230 height 24
click at [875, 104] on button "Save" at bounding box center [883, 98] width 51 height 24
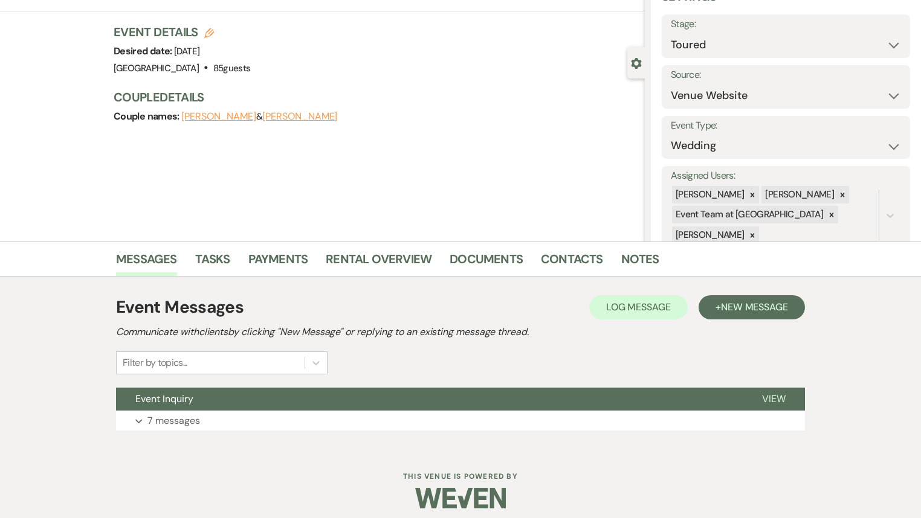
scroll to position [69, 0]
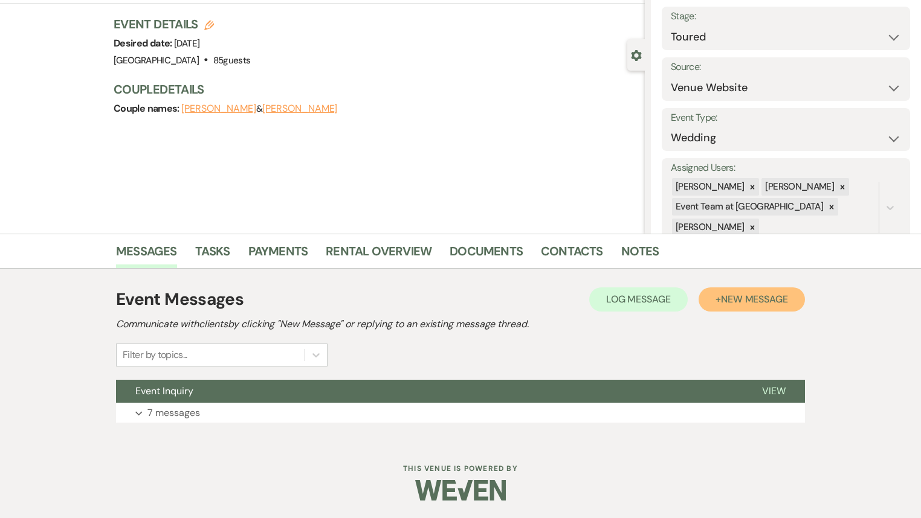
click at [755, 298] on span "New Message" at bounding box center [754, 299] width 67 height 13
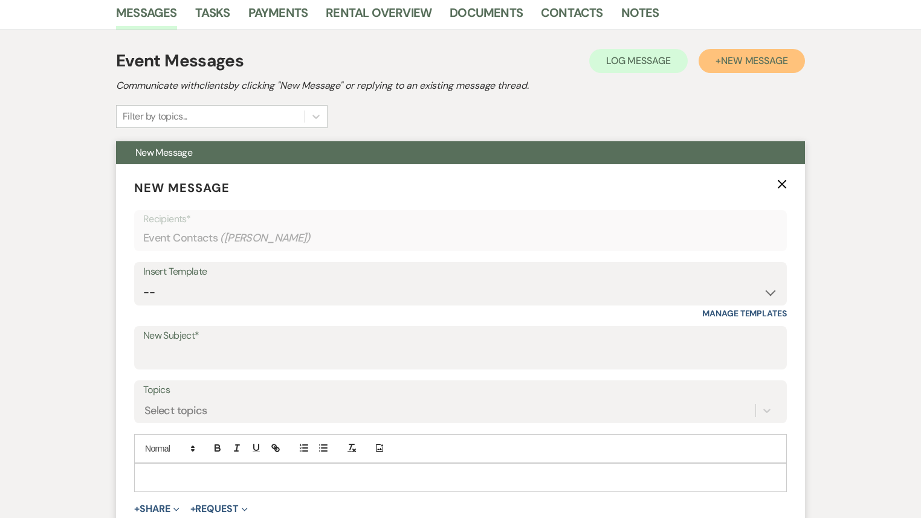
scroll to position [359, 0]
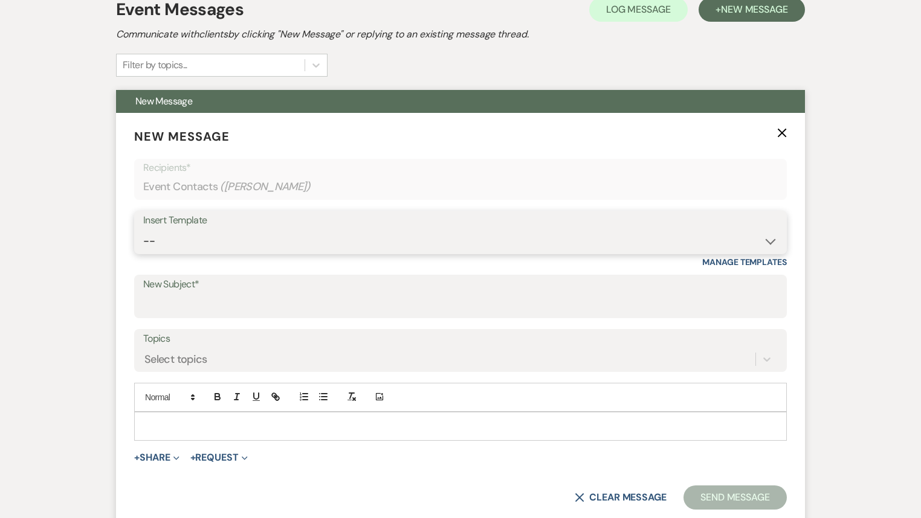
click at [170, 239] on select "-- Follow Up Contract (Pre-Booked Leads) Wedding Weekend Tour Follow Up Elopeme…" at bounding box center [460, 242] width 634 height 24
select select "2228"
click at [143, 230] on select "-- Follow Up Contract (Pre-Booked Leads) Wedding Weekend Tour Follow Up Elopeme…" at bounding box center [460, 242] width 634 height 24
type input "Wedding Weekend Tour Follow Up"
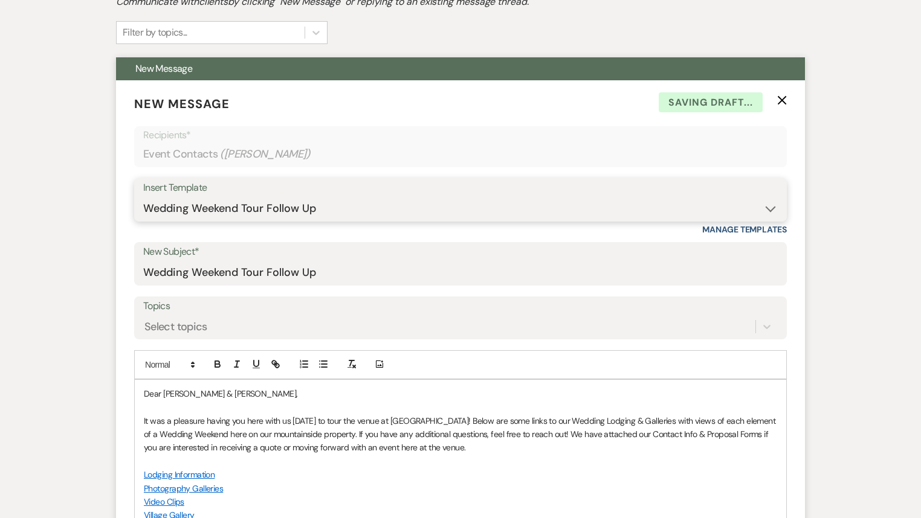
scroll to position [408, 0]
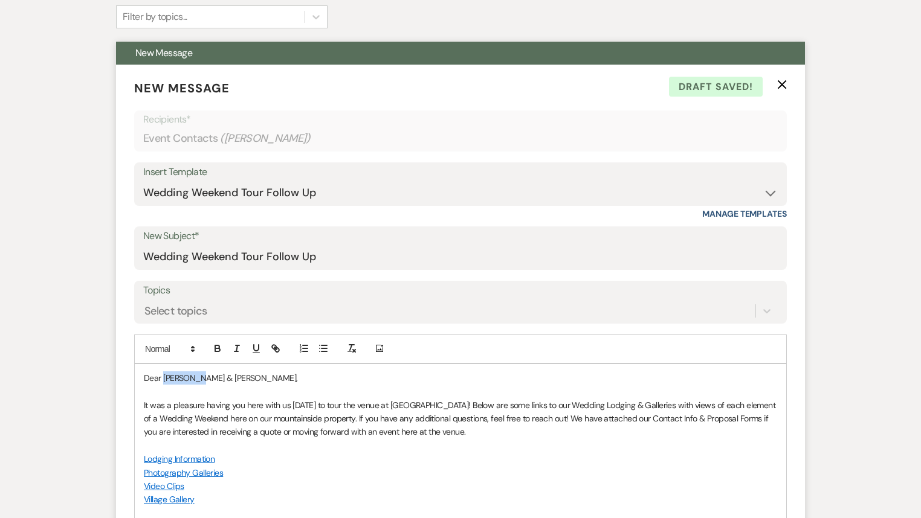
drag, startPoint x: 192, startPoint y: 375, endPoint x: 163, endPoint y: 372, distance: 29.1
click at [163, 372] on p "Dear [PERSON_NAME] & [PERSON_NAME]," at bounding box center [460, 378] width 633 height 13
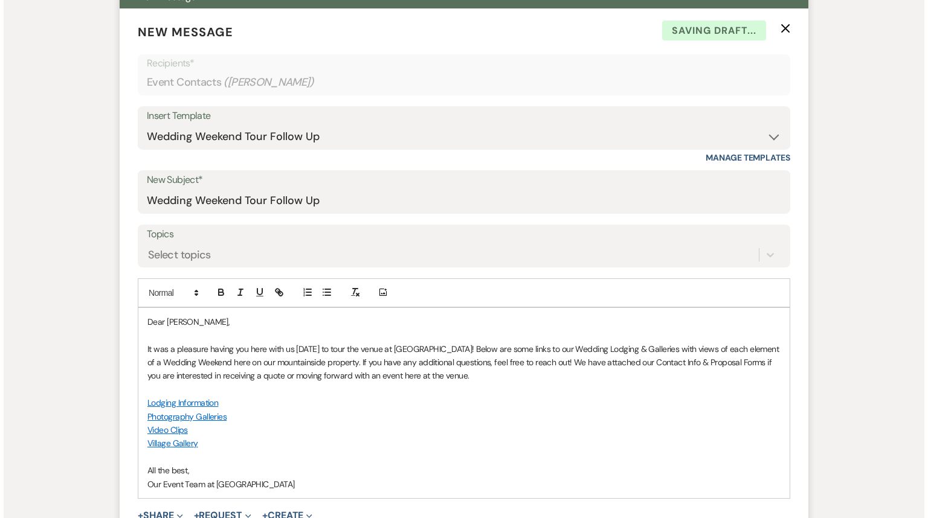
scroll to position [553, 0]
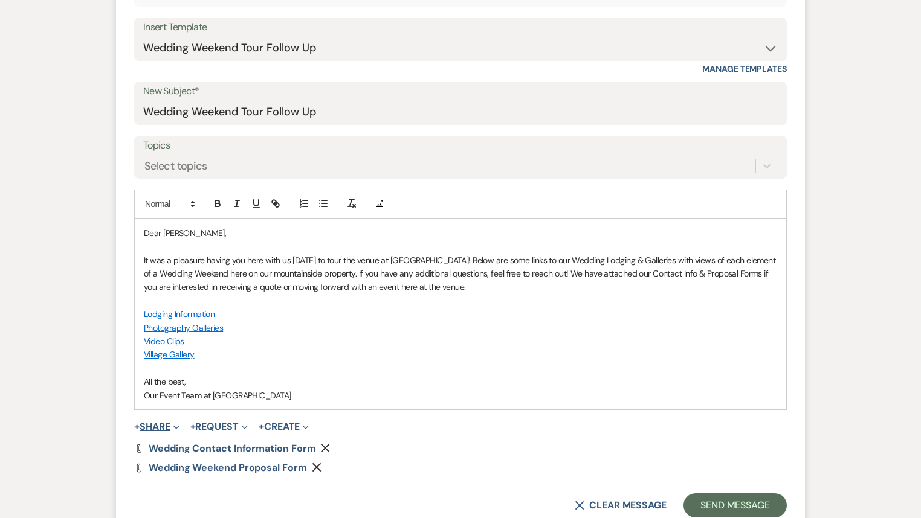
click at [158, 422] on button "+ Share Expand" at bounding box center [156, 427] width 45 height 10
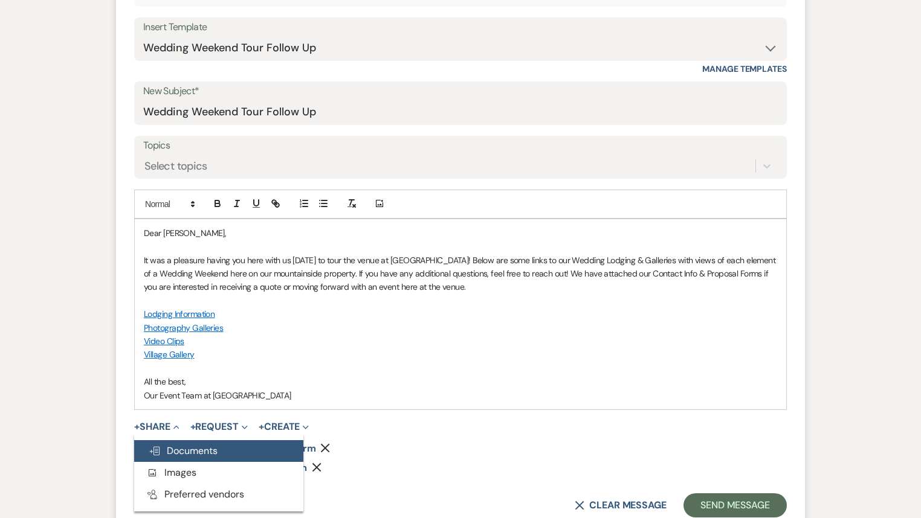
click at [197, 448] on span "Doc Upload Documents" at bounding box center [183, 451] width 69 height 13
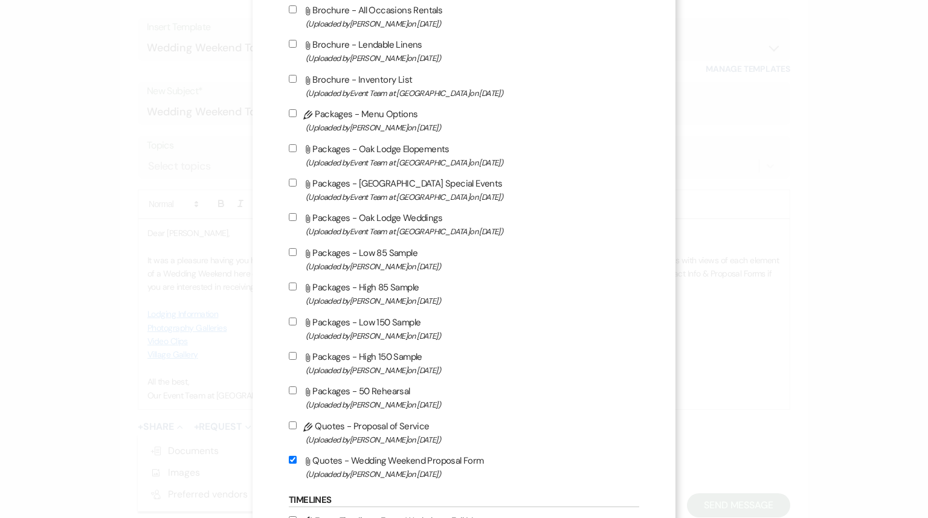
scroll to position [580, 0]
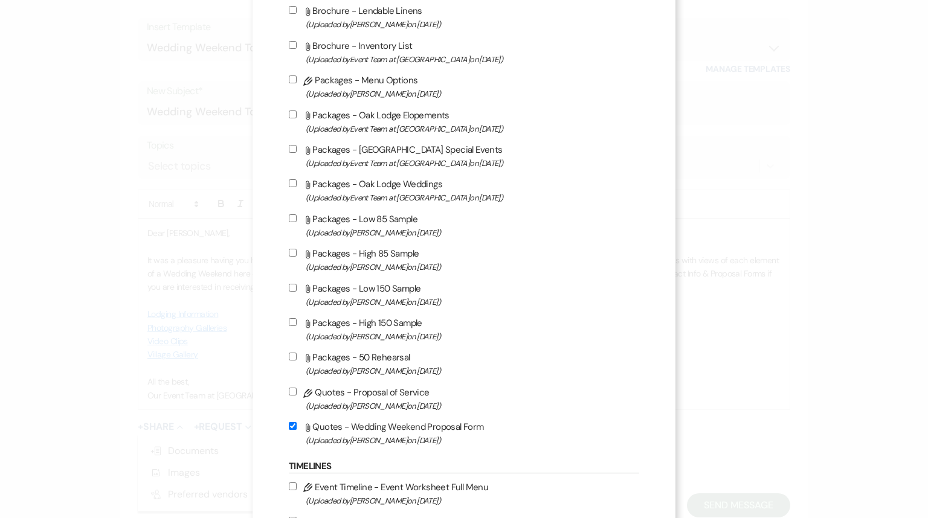
click at [289, 220] on input "Attach File Packages - Low 85 Sample (Uploaded by [PERSON_NAME] on [DATE] )" at bounding box center [293, 218] width 8 height 8
checkbox input "true"
click at [291, 257] on input "Attach File Packages - High 85 Sample (Uploaded by [PERSON_NAME] on [DATE] )" at bounding box center [293, 253] width 8 height 8
checkbox input "true"
click at [289, 358] on input "Attach File Packages - 50 Rehearsal (Uploaded by [PERSON_NAME] on [DATE] )" at bounding box center [293, 357] width 8 height 8
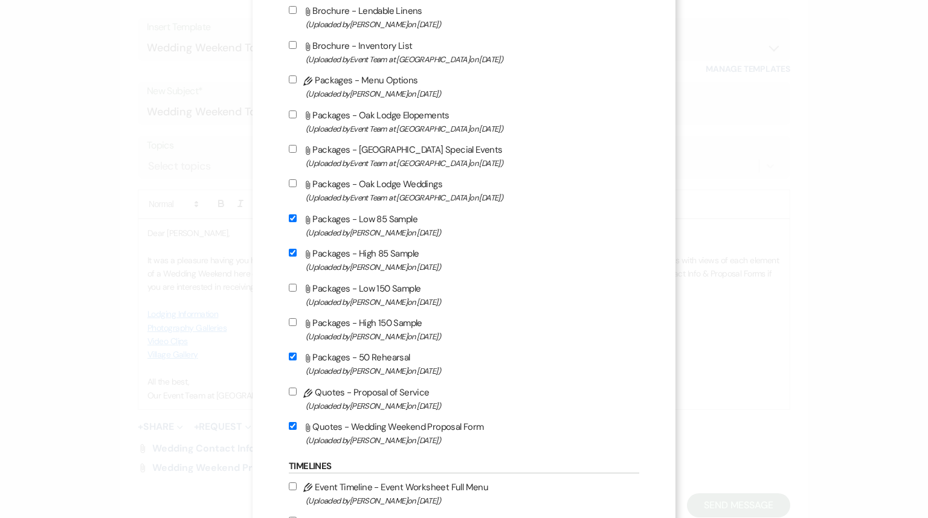
checkbox input "true"
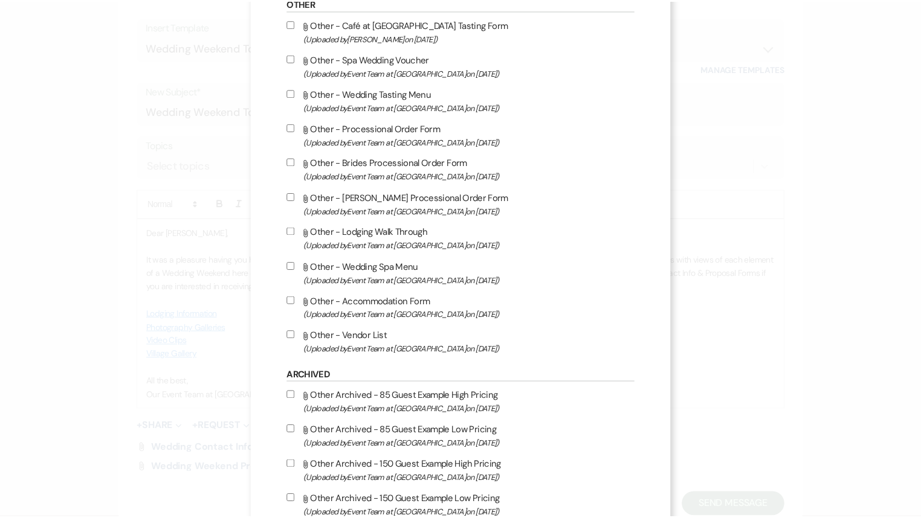
scroll to position [1396, 0]
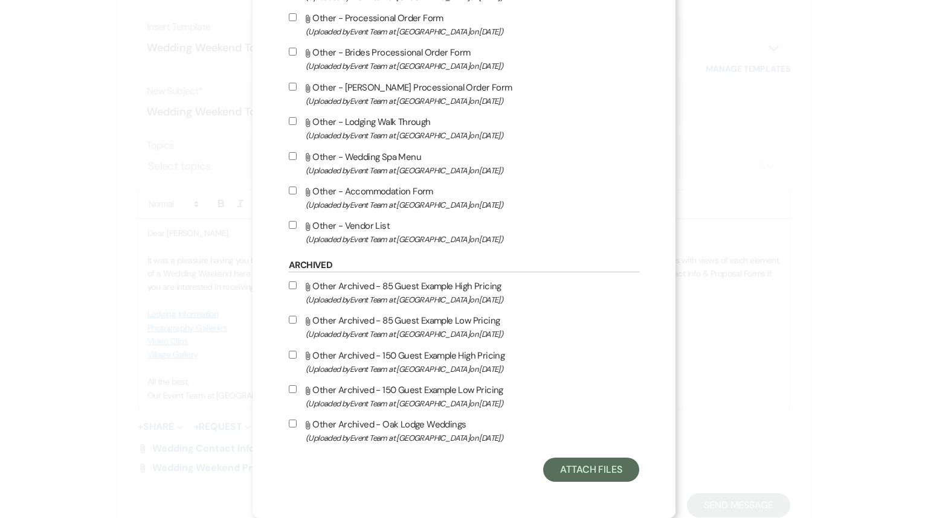
click at [290, 223] on input "Attach File Other - Vendor List (Uploaded by Event Team at [GEOGRAPHIC_DATA] on…" at bounding box center [293, 225] width 8 height 8
checkbox input "true"
click at [293, 121] on label "Attach File Other - Lodging Walk Through (Uploaded by Event Team at [GEOGRAPHIC…" at bounding box center [464, 128] width 350 height 28
click at [293, 121] on input "Attach File Other - Lodging Walk Through (Uploaded by Event Team at [GEOGRAPHIC…" at bounding box center [293, 121] width 8 height 8
click at [289, 120] on input "Attach File Other - Lodging Walk Through (Uploaded by Event Team at [GEOGRAPHIC…" at bounding box center [293, 121] width 8 height 8
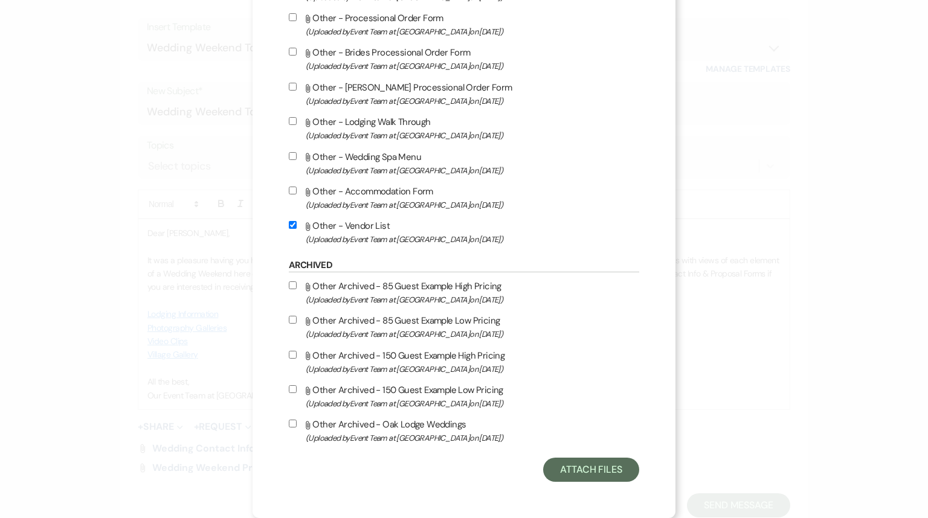
click at [292, 121] on input "Attach File Other - Lodging Walk Through (Uploaded by Event Team at [GEOGRAPHIC…" at bounding box center [293, 121] width 8 height 8
checkbox input "true"
click at [593, 472] on button "Attach Files" at bounding box center [591, 470] width 96 height 24
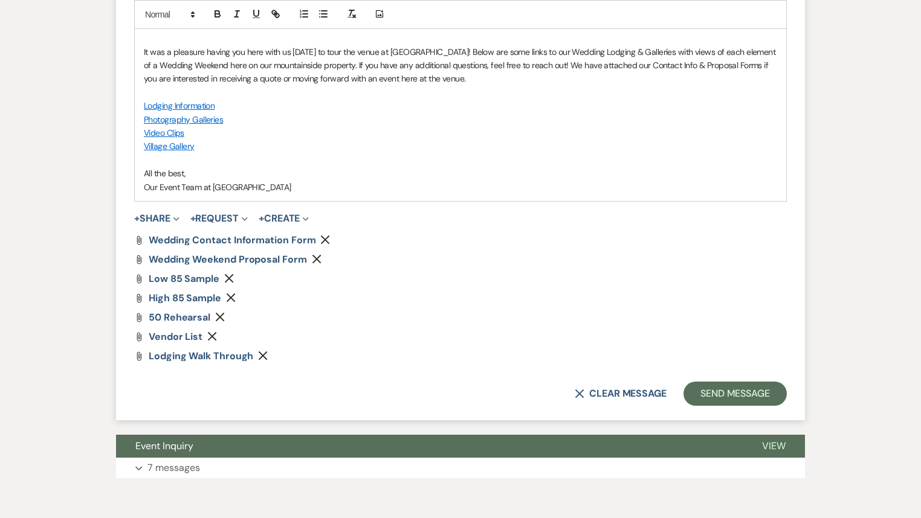
scroll to position [767, 0]
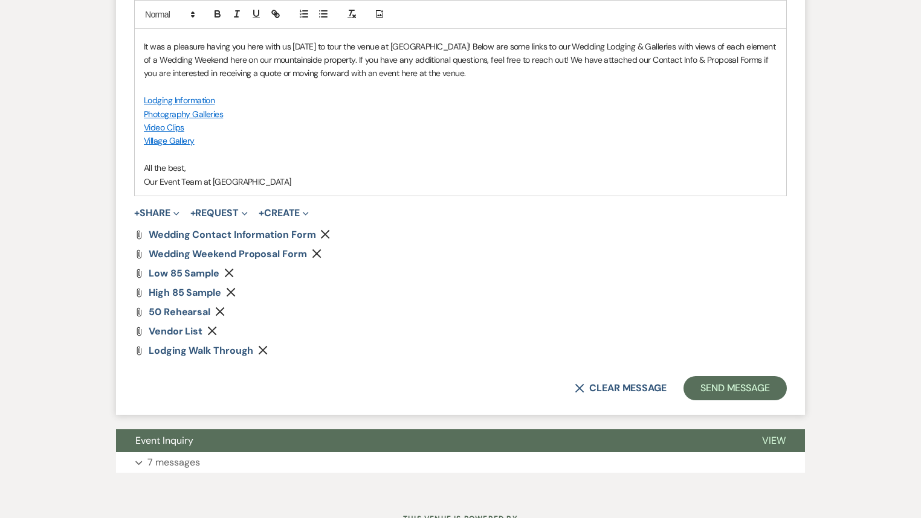
click at [289, 85] on p at bounding box center [460, 86] width 633 height 13
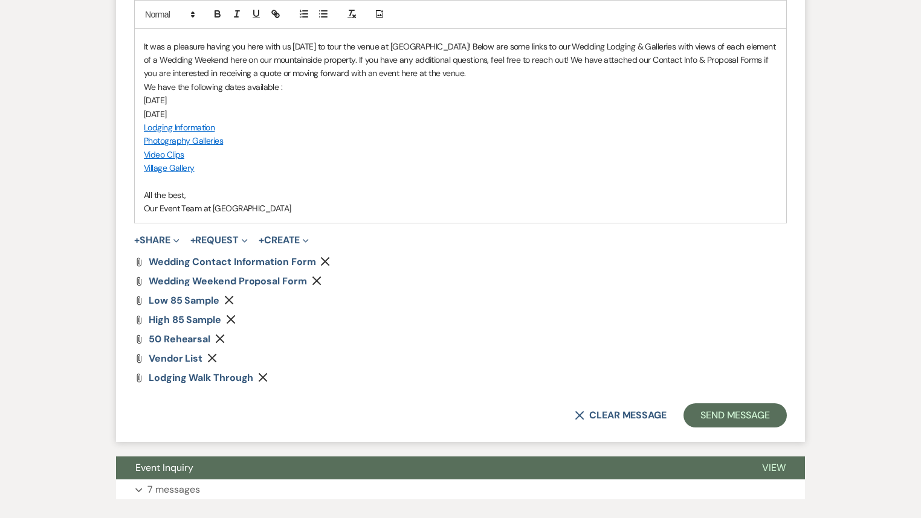
drag, startPoint x: 208, startPoint y: 99, endPoint x: 137, endPoint y: 100, distance: 71.3
click at [137, 100] on div "Dear [PERSON_NAME], It was a pleasure having you here with us [DATE] to tour th…" at bounding box center [460, 113] width 651 height 217
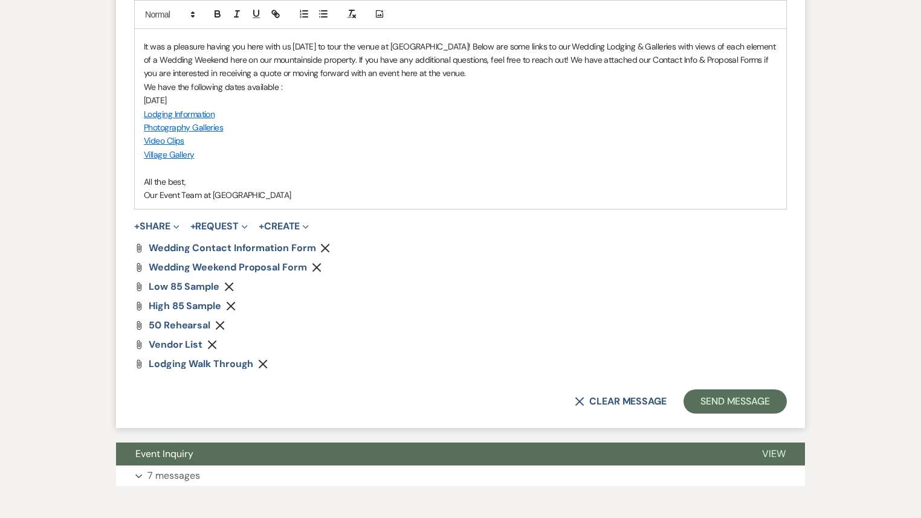
click at [237, 95] on p "[DATE]" at bounding box center [460, 100] width 633 height 13
click at [275, 87] on p "We have the following dates available :" at bounding box center [460, 86] width 633 height 13
click at [269, 94] on p "[DATE]" at bounding box center [460, 100] width 633 height 13
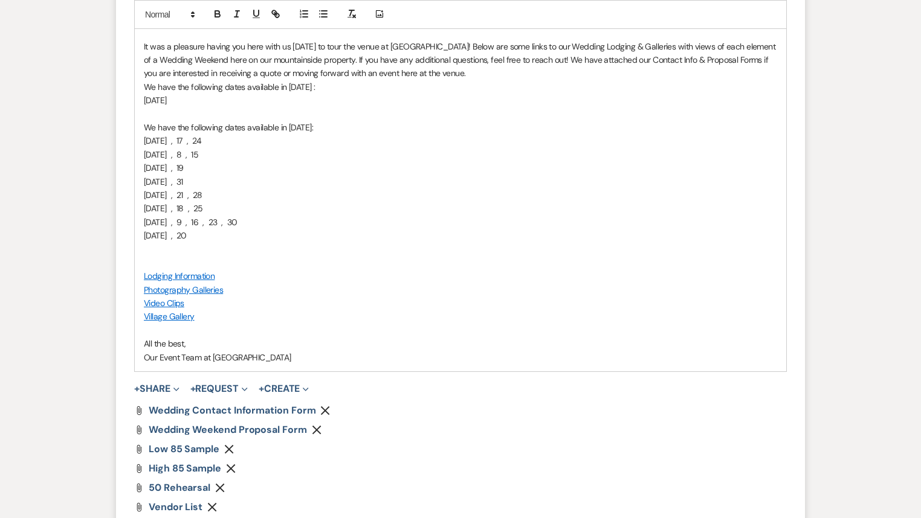
click at [151, 109] on p at bounding box center [460, 114] width 633 height 13
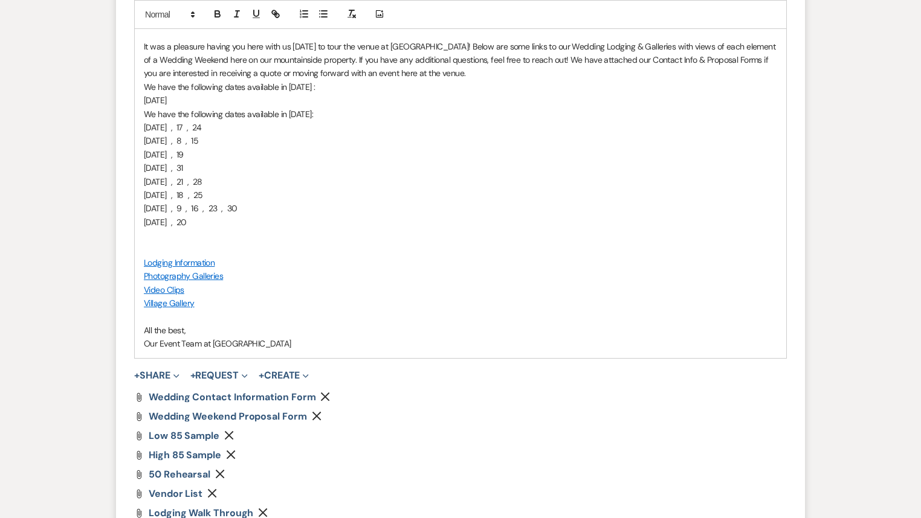
click at [141, 83] on div "Dear [PERSON_NAME], It was a pleasure having you here with us [DATE] to tour th…" at bounding box center [460, 181] width 651 height 353
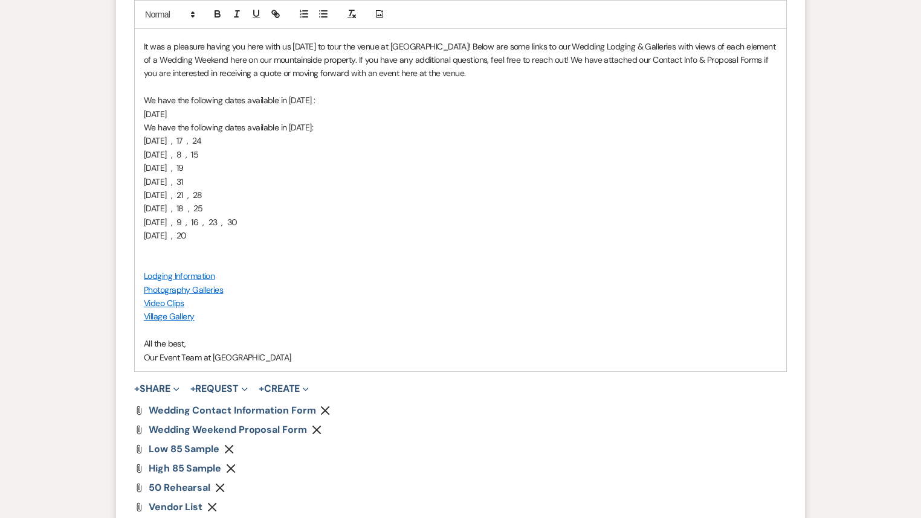
click at [265, 112] on p "[DATE]" at bounding box center [460, 114] width 633 height 13
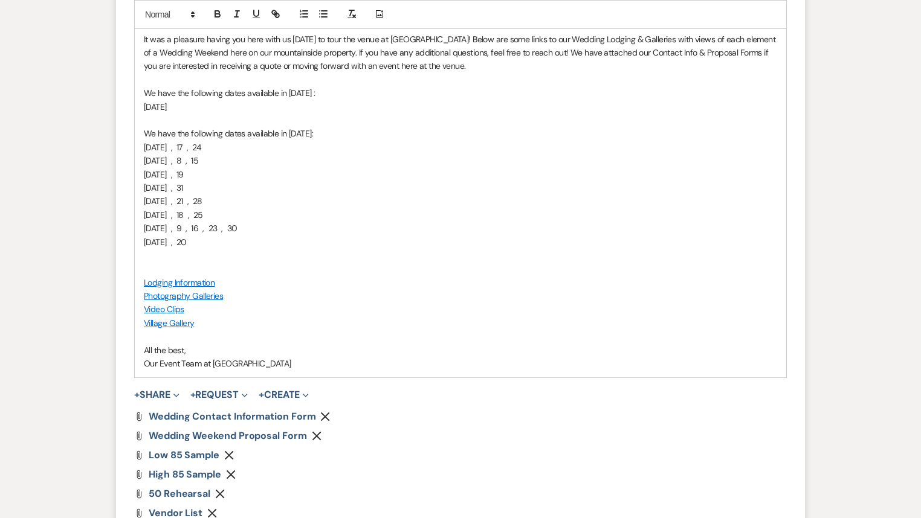
scroll to position [1005, 0]
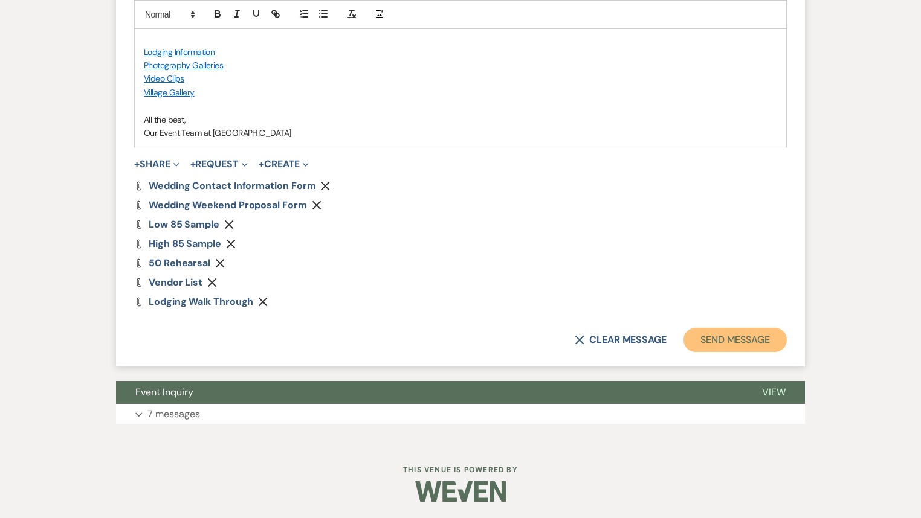
click at [726, 340] on button "Send Message" at bounding box center [734, 340] width 103 height 24
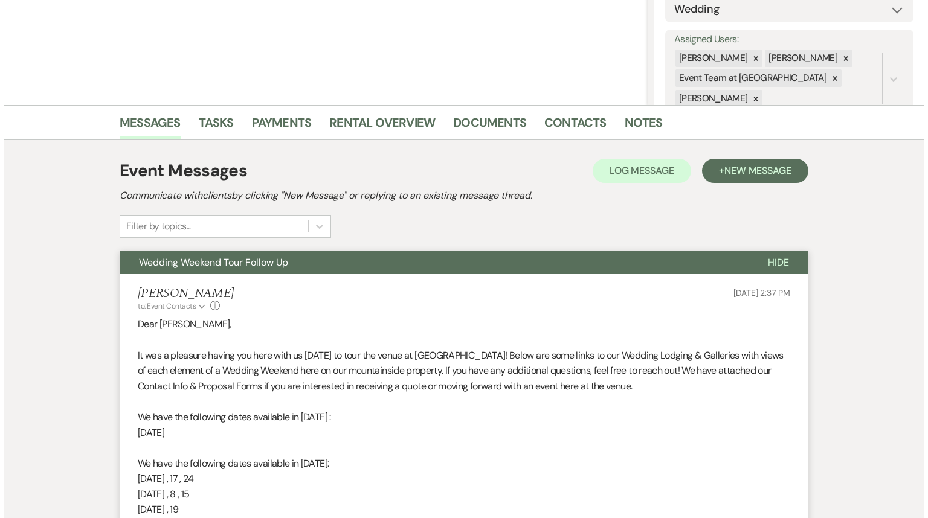
scroll to position [0, 0]
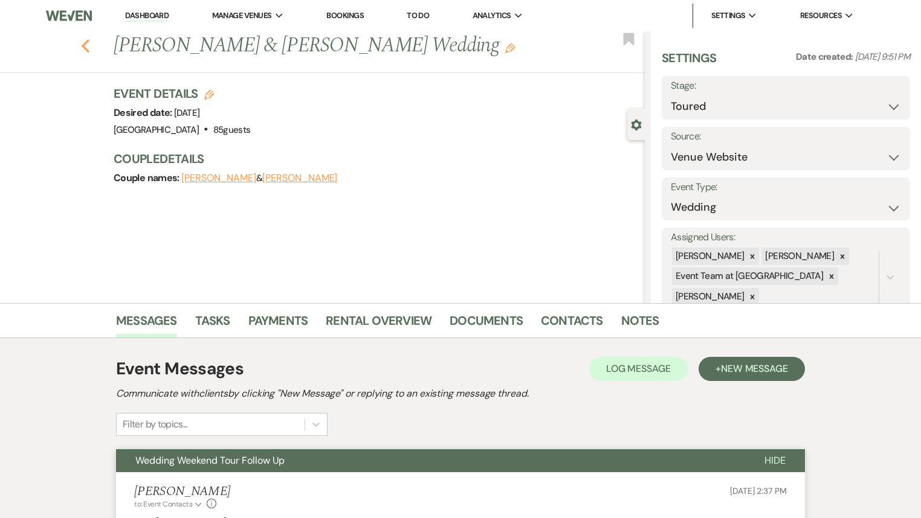
click at [89, 43] on use "button" at bounding box center [86, 45] width 8 height 13
select select "5"
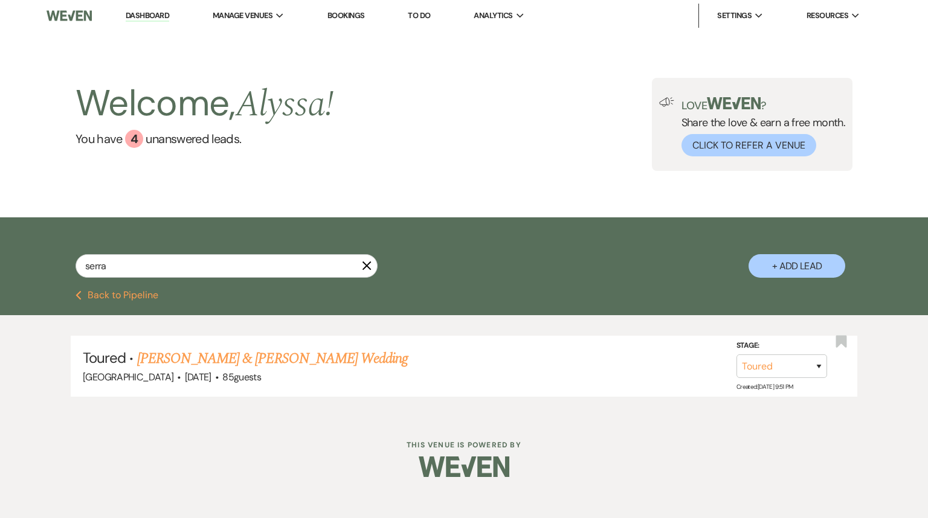
click at [110, 300] on button "Previous Back to Pipeline" at bounding box center [117, 296] width 83 height 10
select select "4"
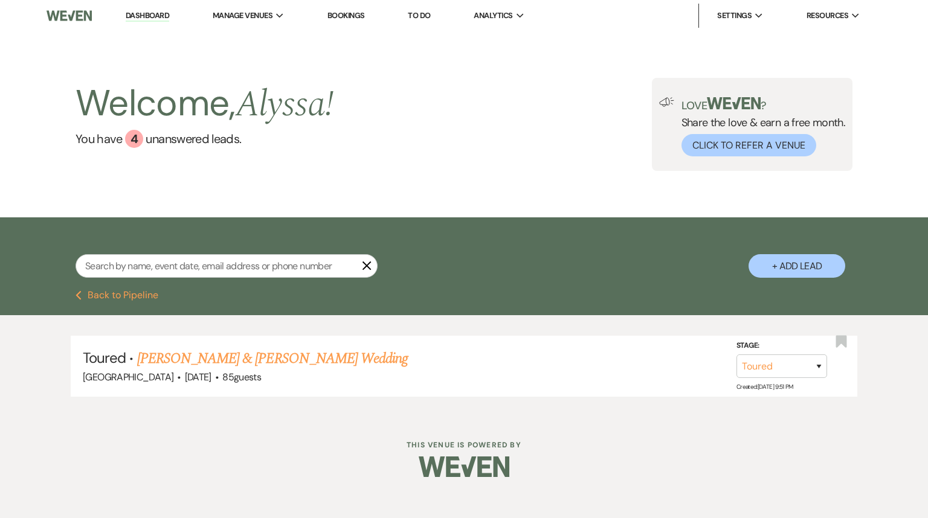
select select "4"
select select "5"
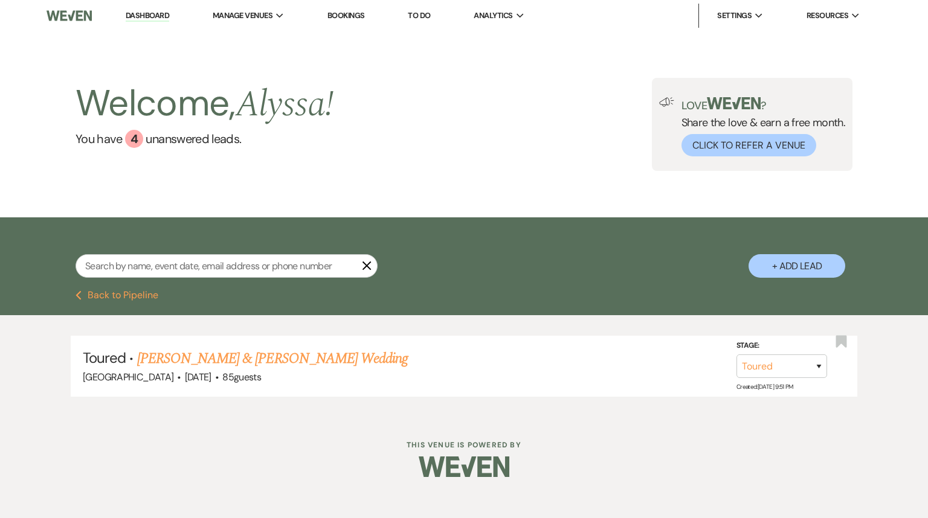
select select "4"
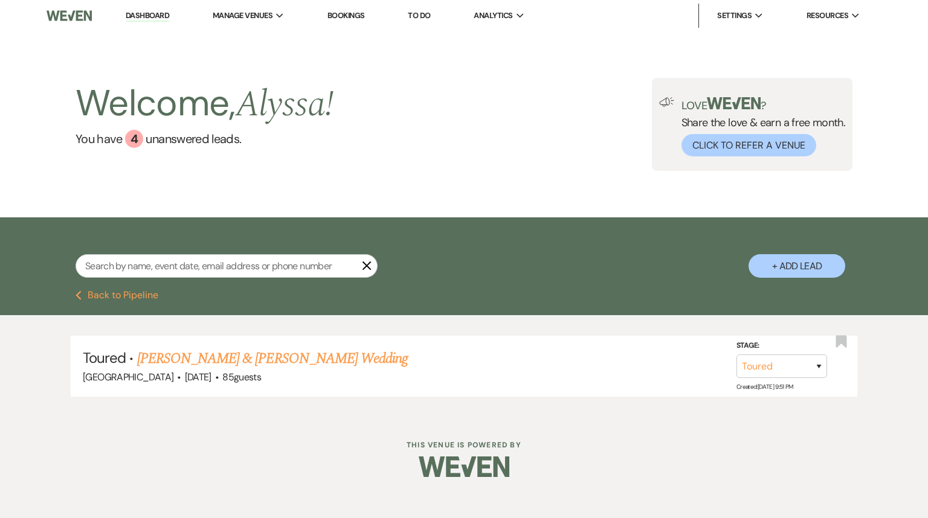
select select "4"
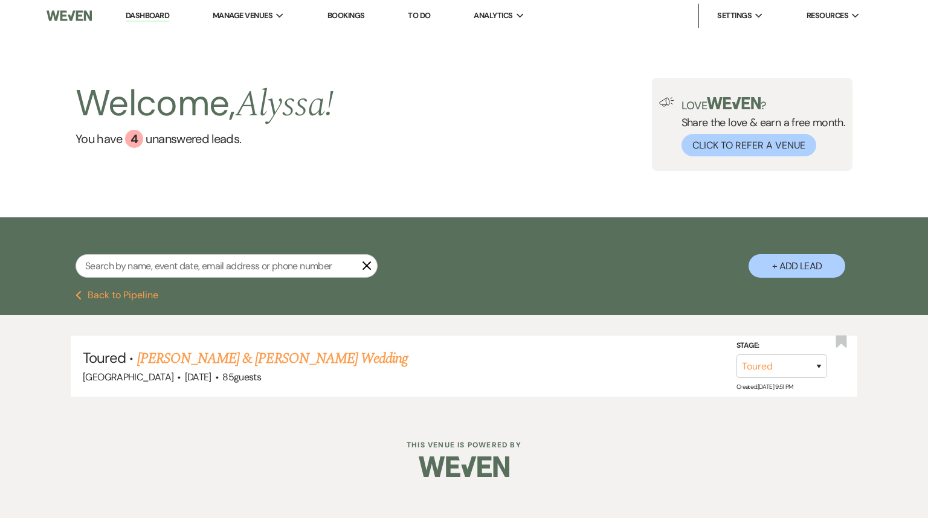
select select "4"
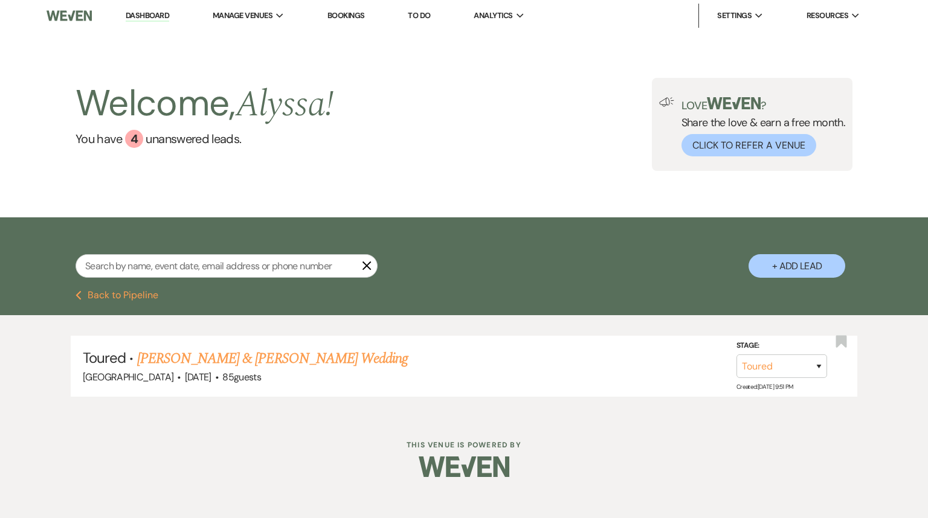
select select "4"
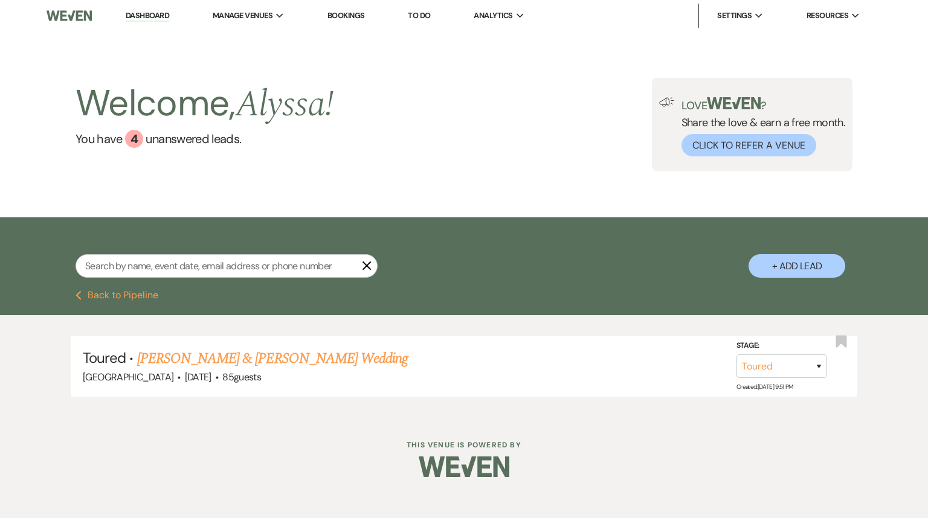
select select "4"
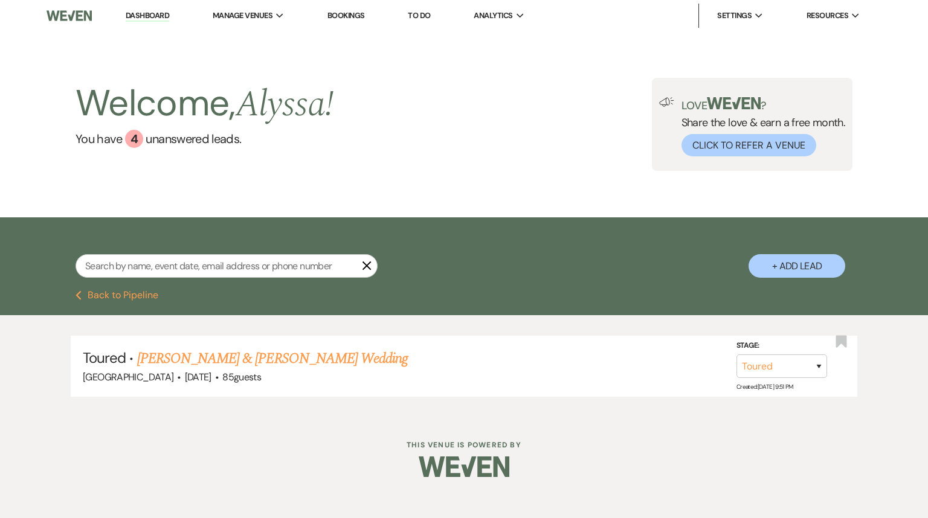
select select "4"
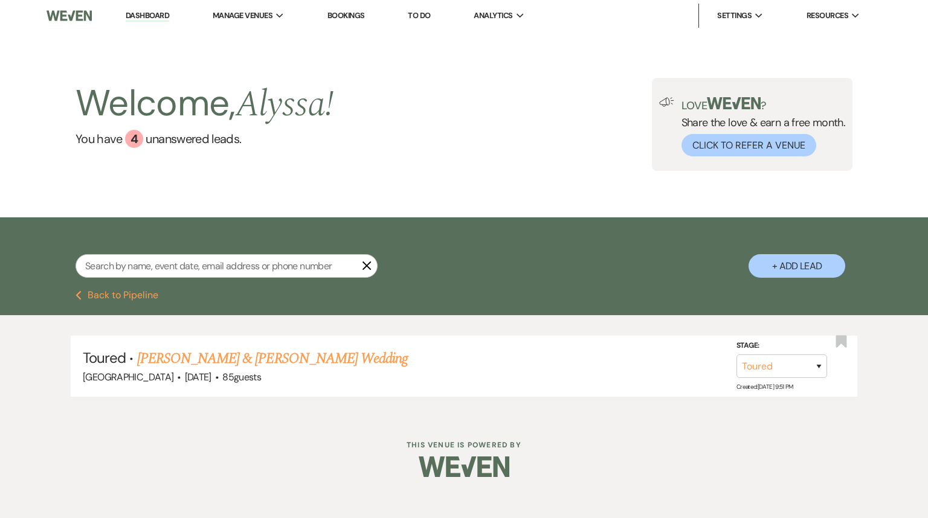
select select "4"
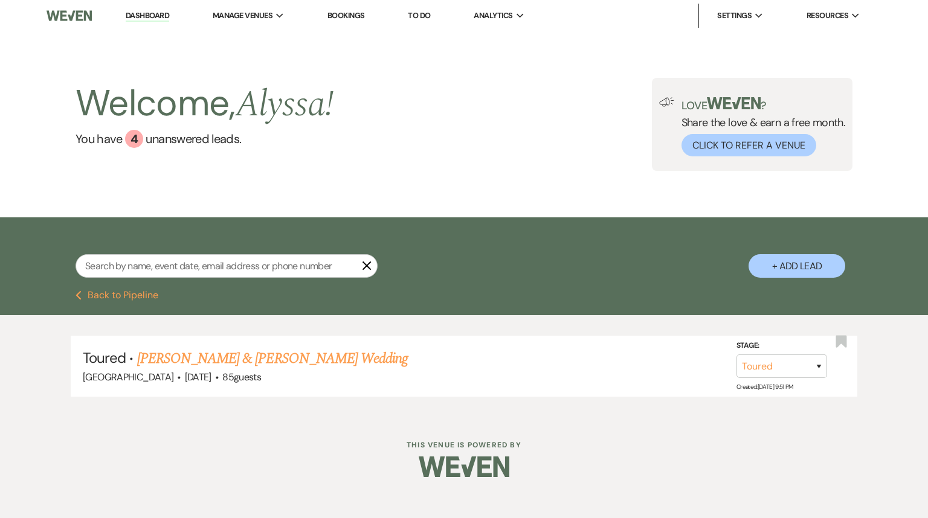
select select "4"
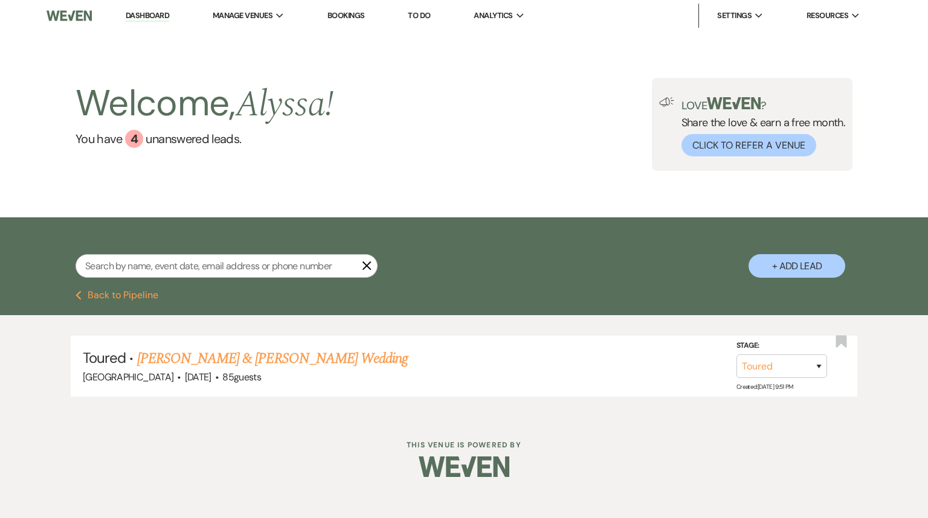
select select "4"
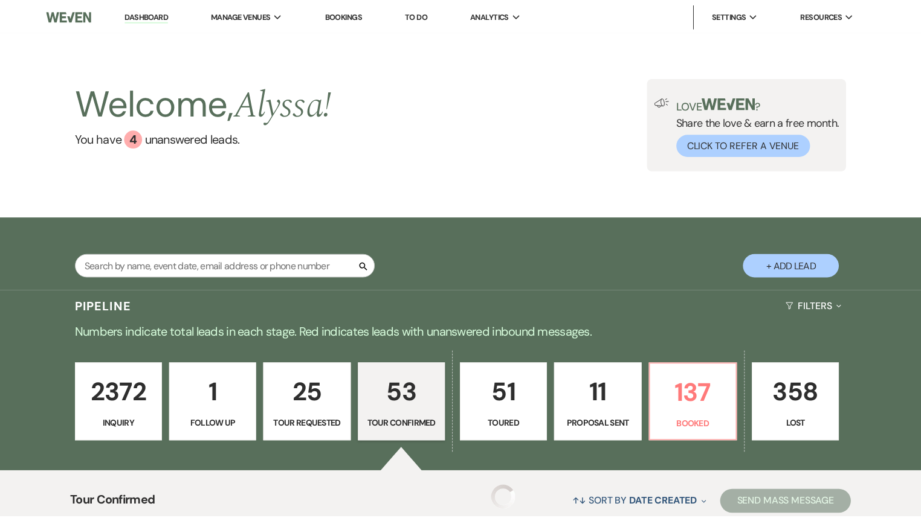
scroll to position [48, 0]
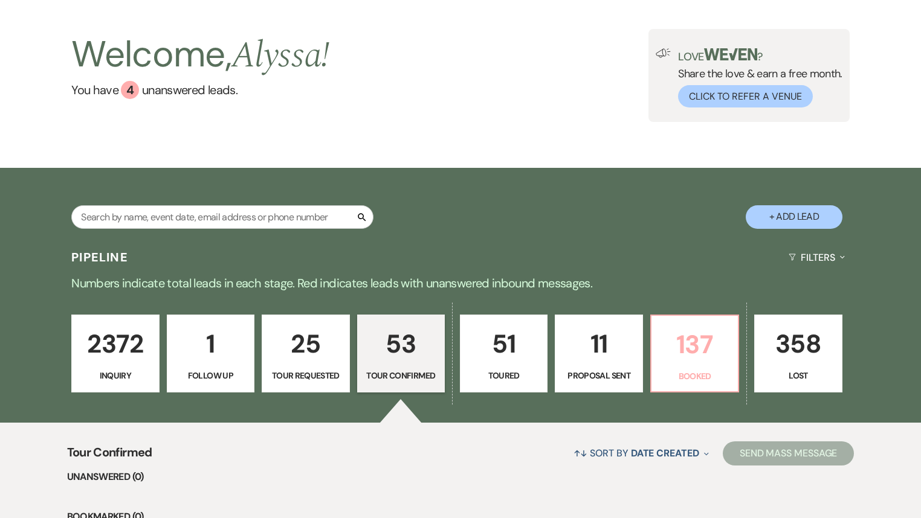
click at [688, 367] on link "137 Booked" at bounding box center [694, 354] width 89 height 79
select select "7"
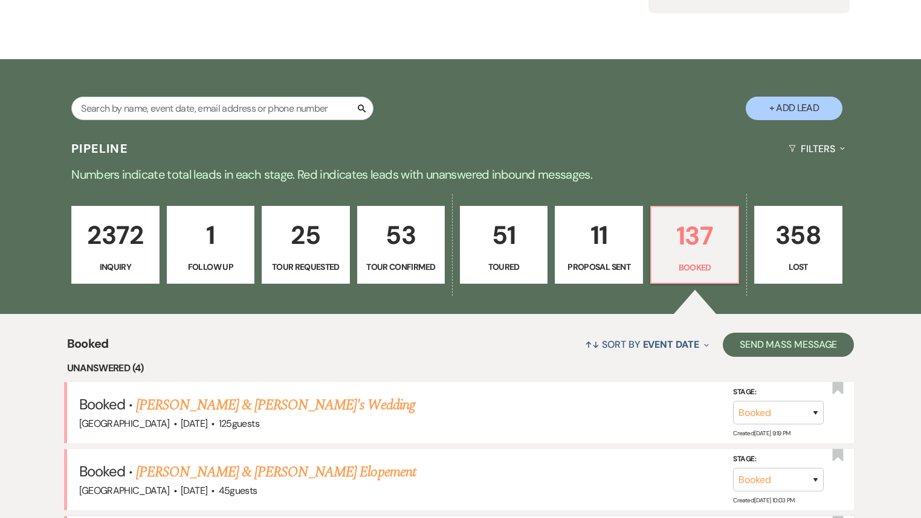
scroll to position [338, 0]
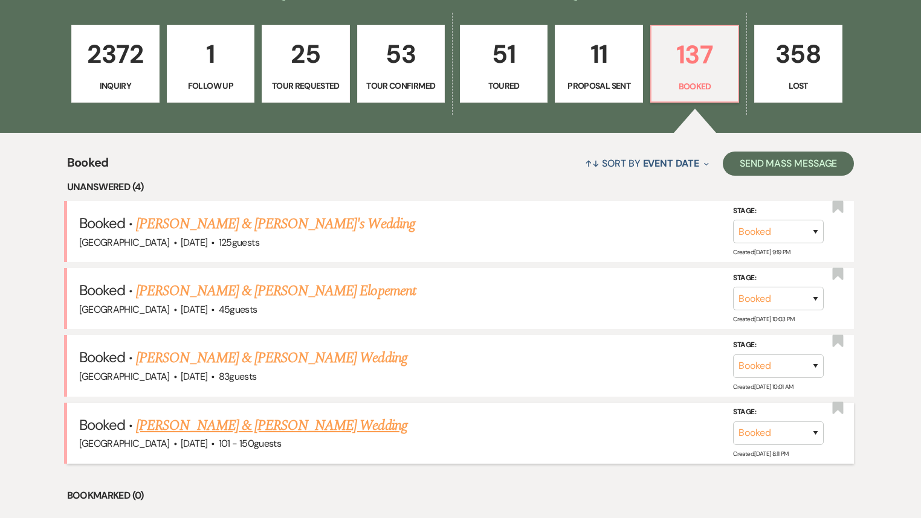
click at [266, 420] on link "[PERSON_NAME] & [PERSON_NAME] Wedding" at bounding box center [271, 426] width 271 height 22
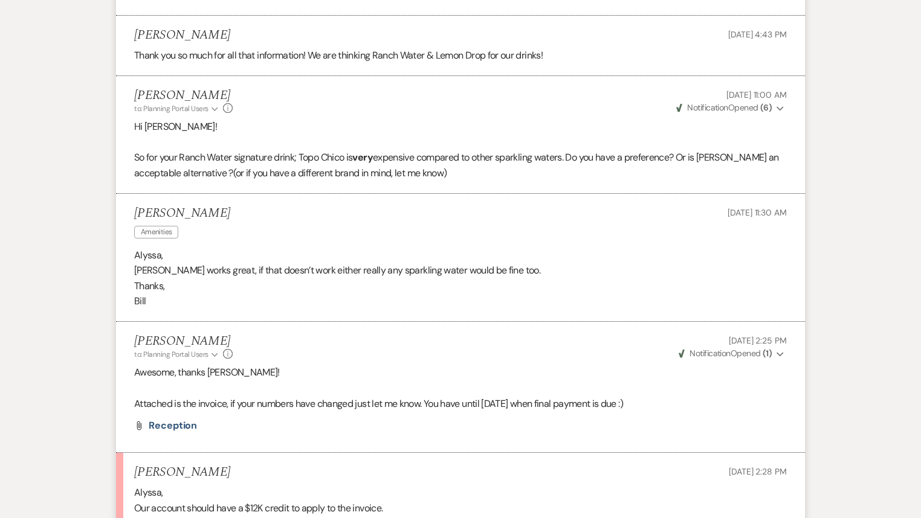
scroll to position [1546, 0]
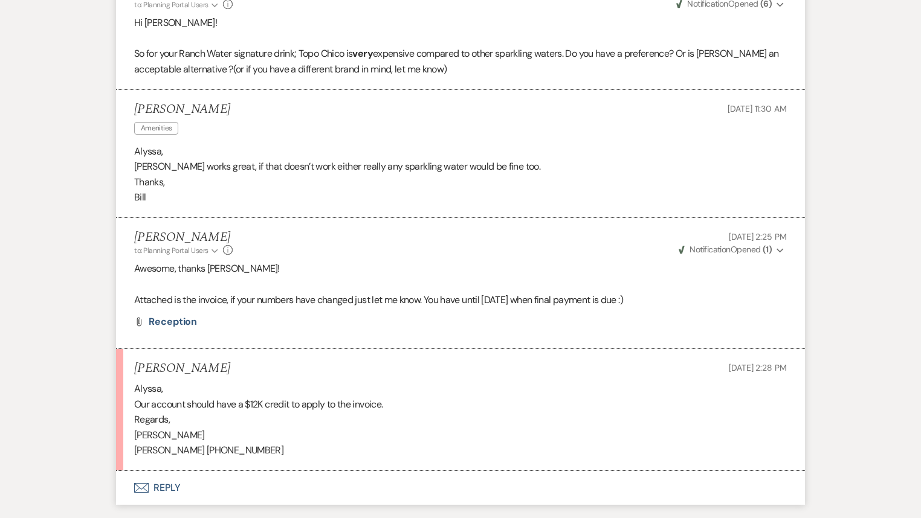
click at [170, 484] on button "Envelope Reply" at bounding box center [460, 488] width 689 height 34
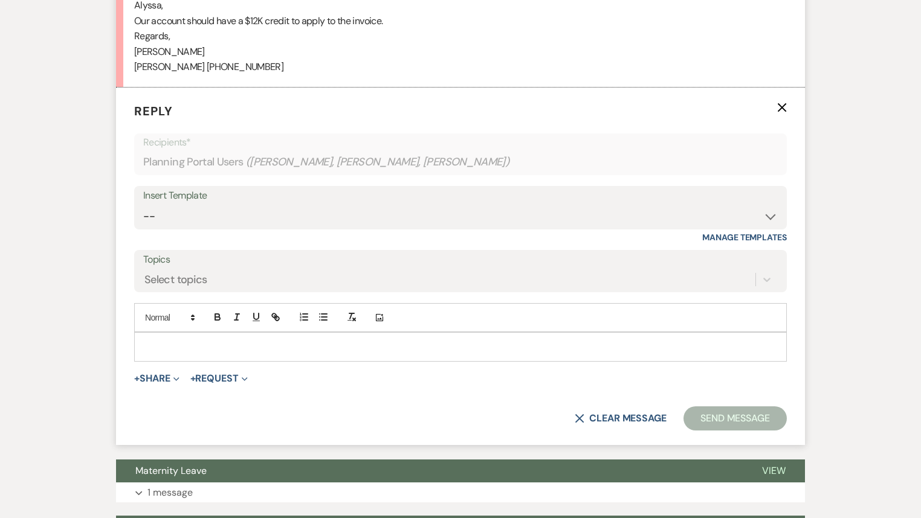
scroll to position [1936, 0]
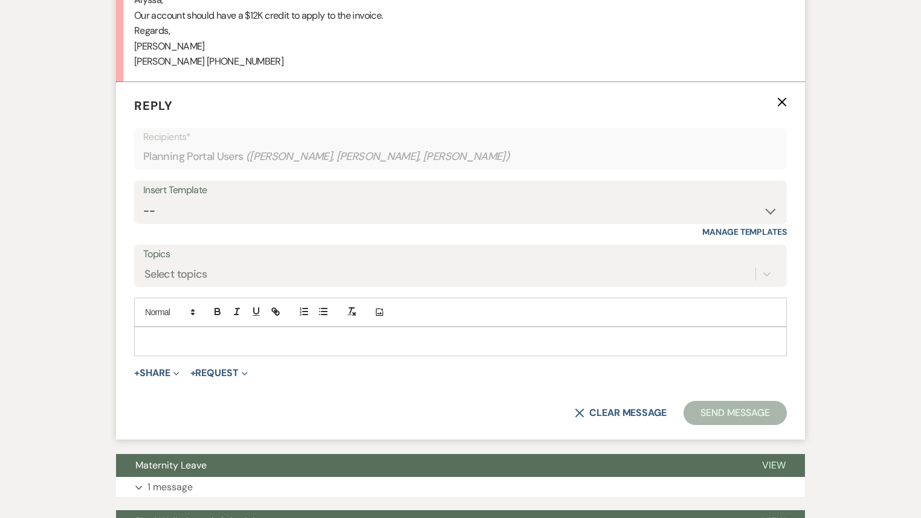
click at [201, 339] on p at bounding box center [460, 341] width 633 height 13
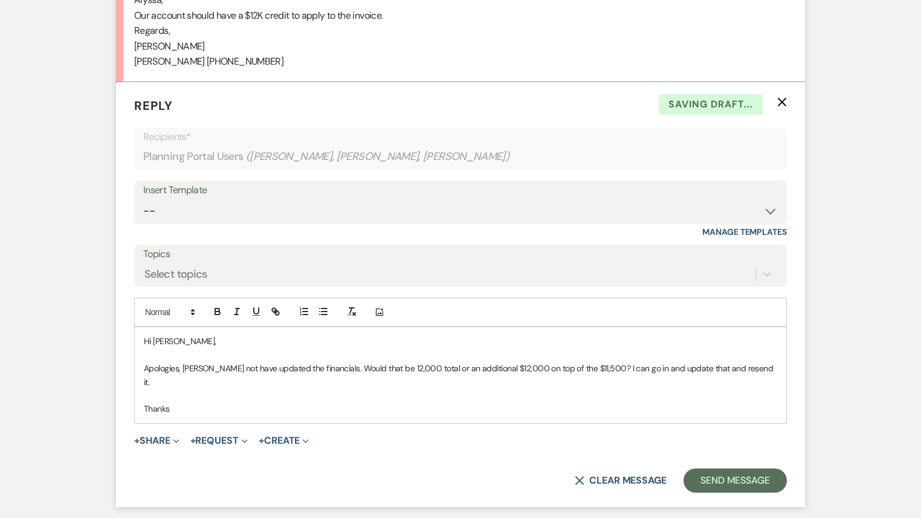
click at [388, 365] on p "Apologies, [PERSON_NAME] not have updated the financials. Would that be 12,000 …" at bounding box center [460, 375] width 633 height 27
click at [436, 367] on p "Apologies, [PERSON_NAME] not have updated the financials. Would that be $12,000…" at bounding box center [460, 375] width 633 height 27
click at [735, 476] on button "Send Message" at bounding box center [734, 481] width 103 height 24
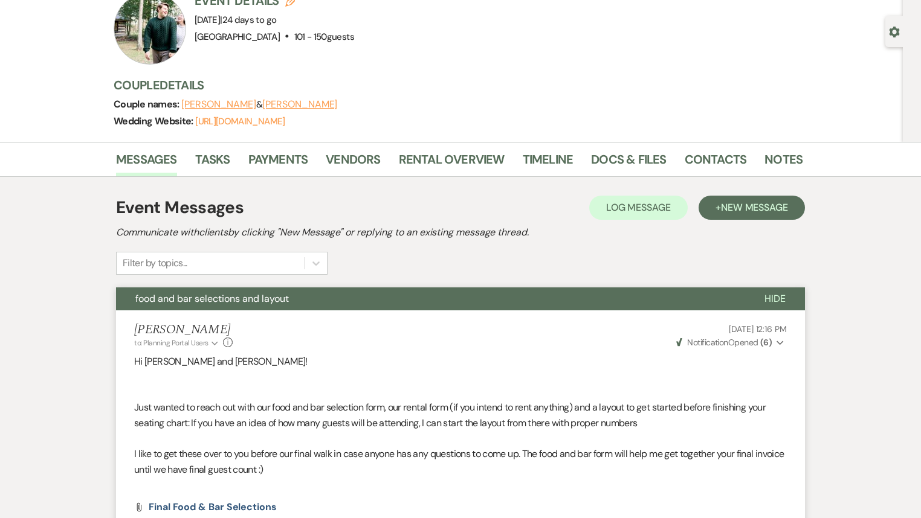
scroll to position [0, 0]
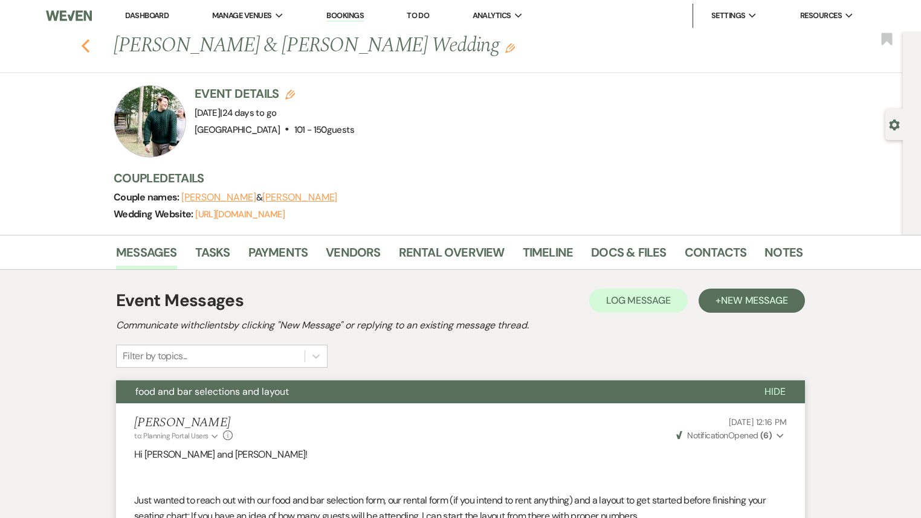
click at [90, 48] on icon "Previous" at bounding box center [85, 46] width 9 height 14
select select "7"
